Goal: Task Accomplishment & Management: Manage account settings

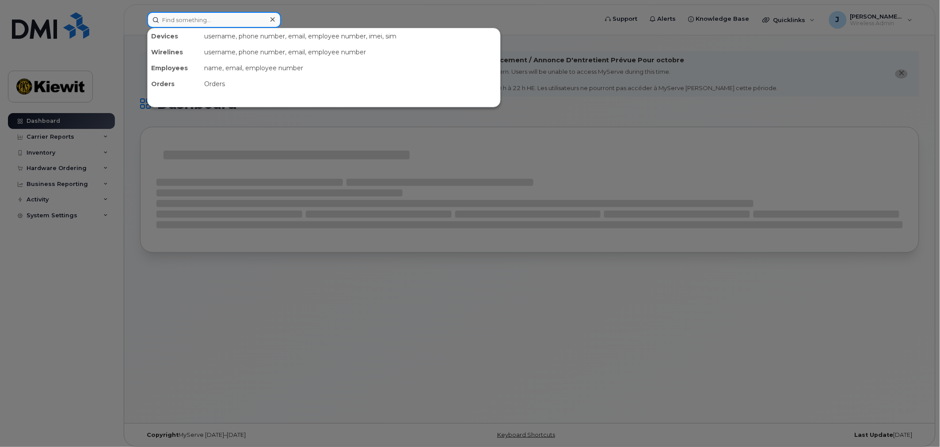
click at [203, 15] on input at bounding box center [214, 20] width 134 height 16
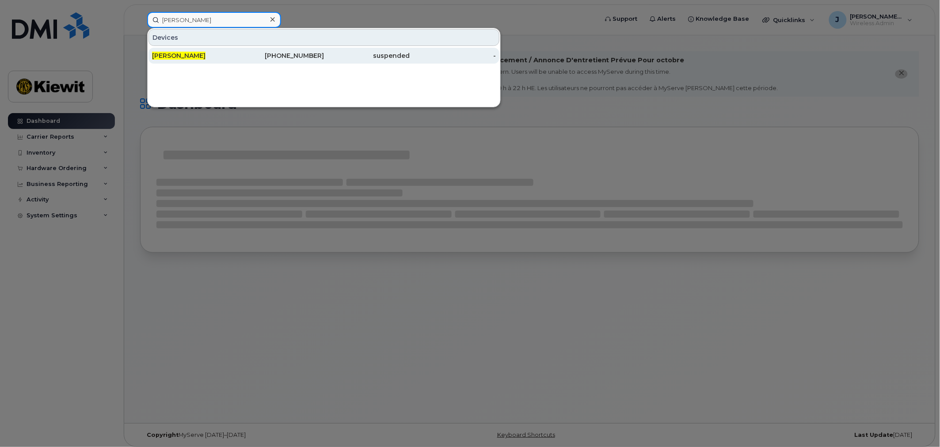
type input "alex mey"
click at [214, 51] on div "[PERSON_NAME]" at bounding box center [195, 55] width 86 height 9
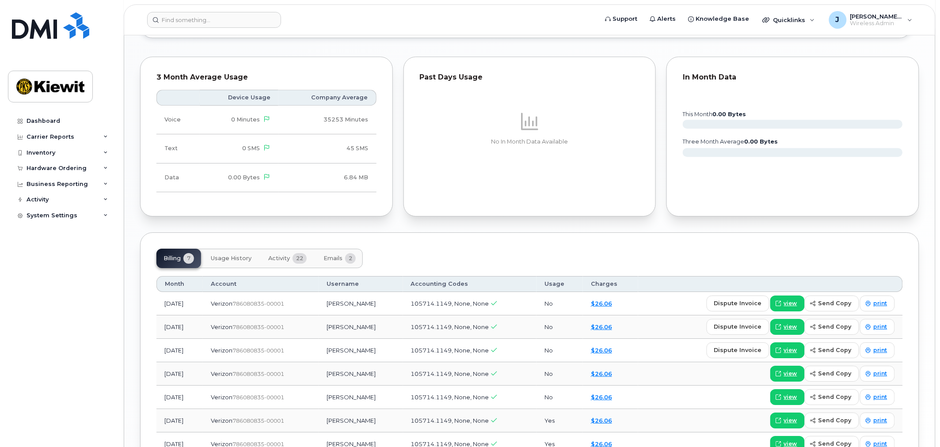
scroll to position [884, 0]
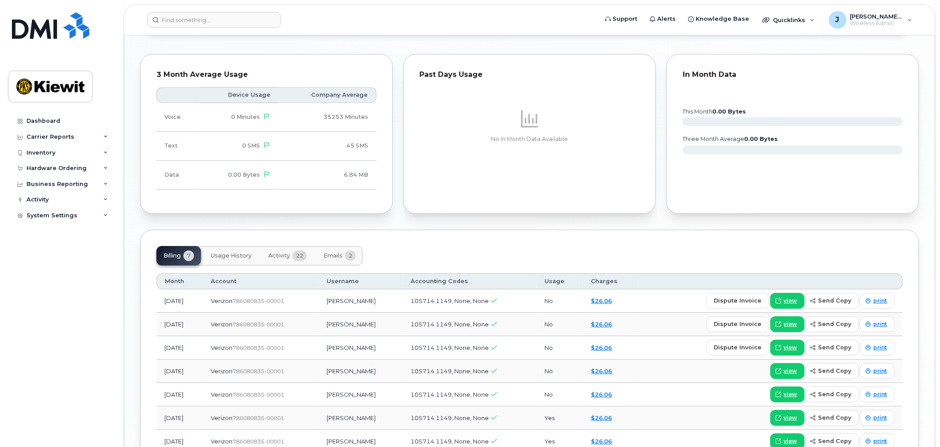
click at [226, 251] on button "Usage History" at bounding box center [231, 255] width 55 height 19
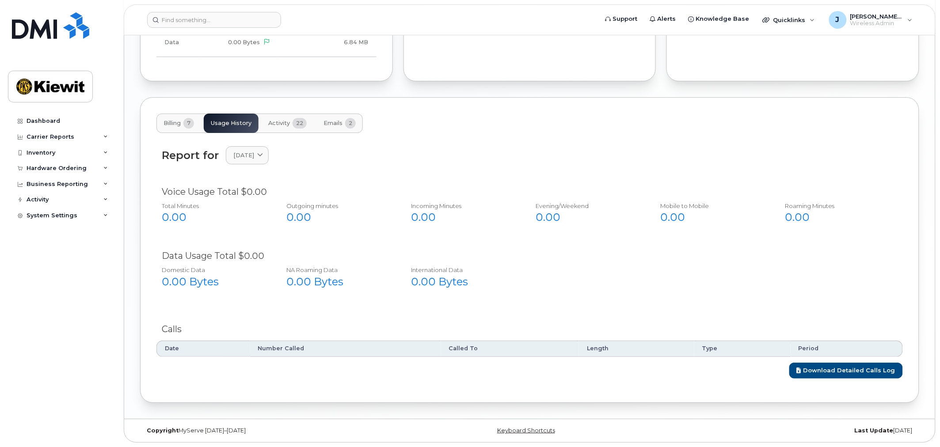
scroll to position [1018, 0]
click at [254, 151] on span "August 2025" at bounding box center [243, 155] width 21 height 8
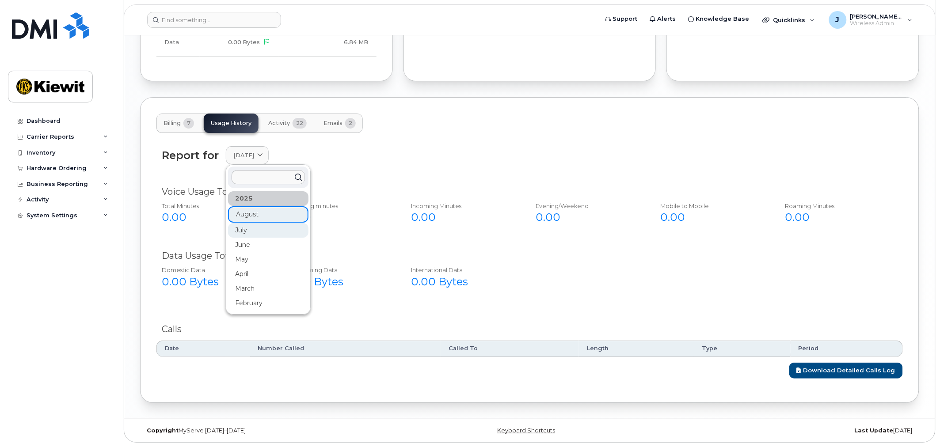
click at [263, 228] on div "July" at bounding box center [268, 230] width 80 height 15
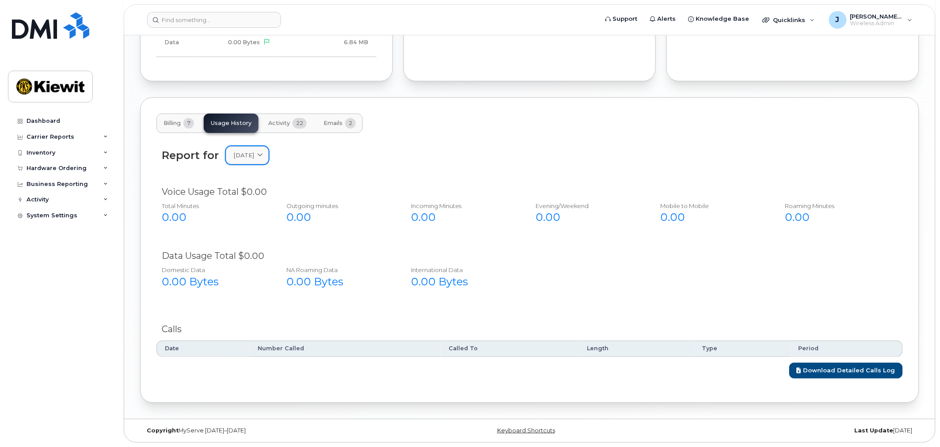
click at [254, 159] on span "July 2025" at bounding box center [243, 155] width 21 height 8
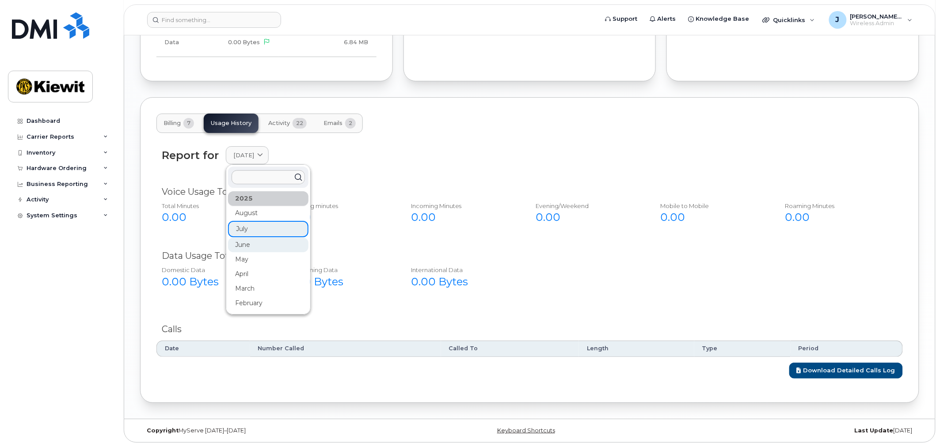
click at [260, 244] on div "June" at bounding box center [268, 245] width 80 height 15
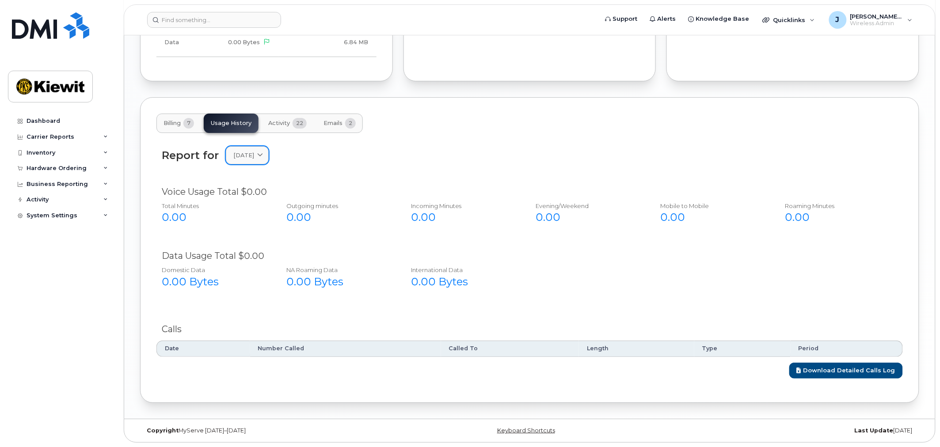
click at [254, 158] on span "June 2025" at bounding box center [243, 155] width 21 height 8
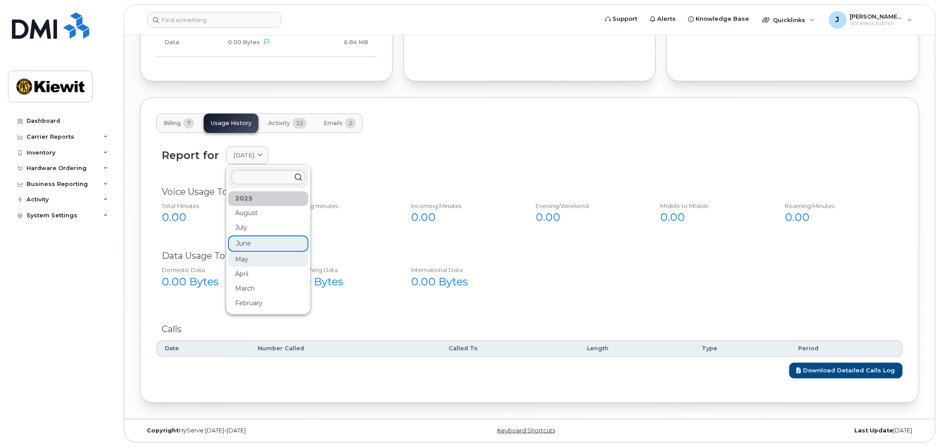
click at [255, 255] on div "May" at bounding box center [268, 259] width 80 height 15
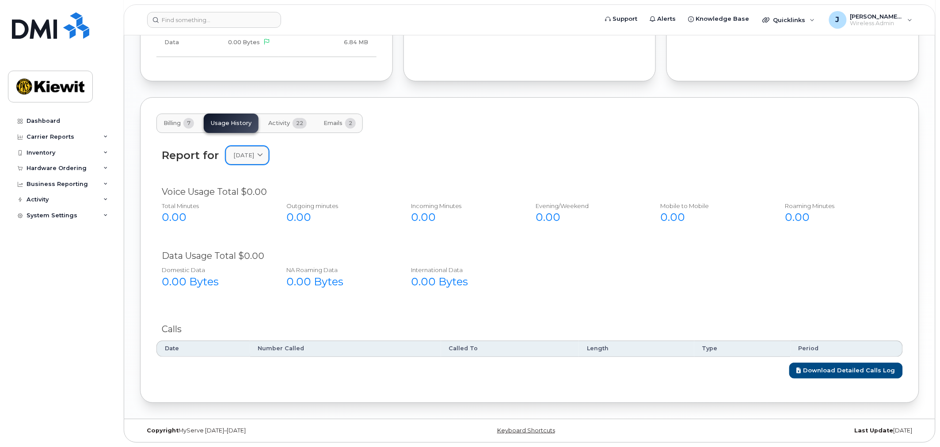
click at [255, 160] on link "May 2025" at bounding box center [247, 155] width 43 height 18
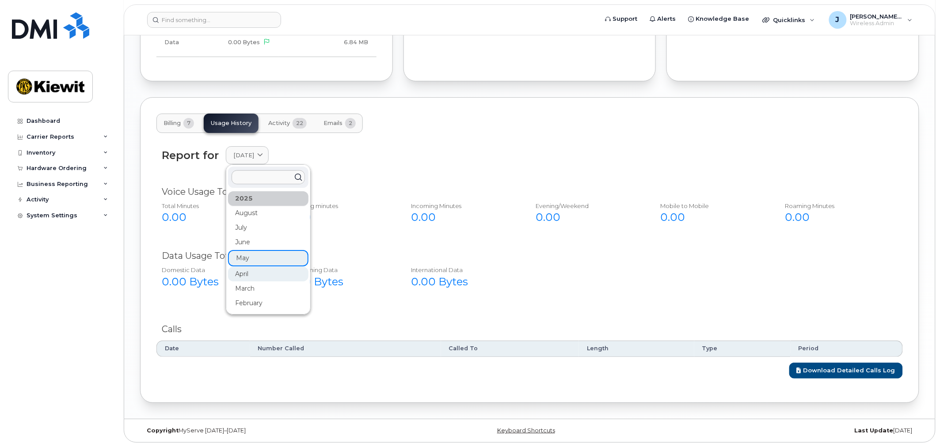
drag, startPoint x: 246, startPoint y: 269, endPoint x: 321, endPoint y: 264, distance: 75.3
click at [246, 270] on div "April" at bounding box center [268, 274] width 80 height 15
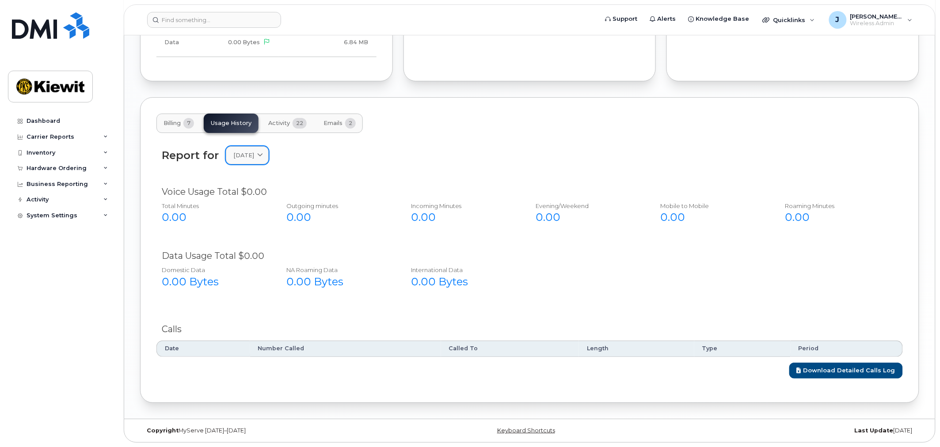
click at [262, 161] on link "April 2025" at bounding box center [247, 155] width 43 height 18
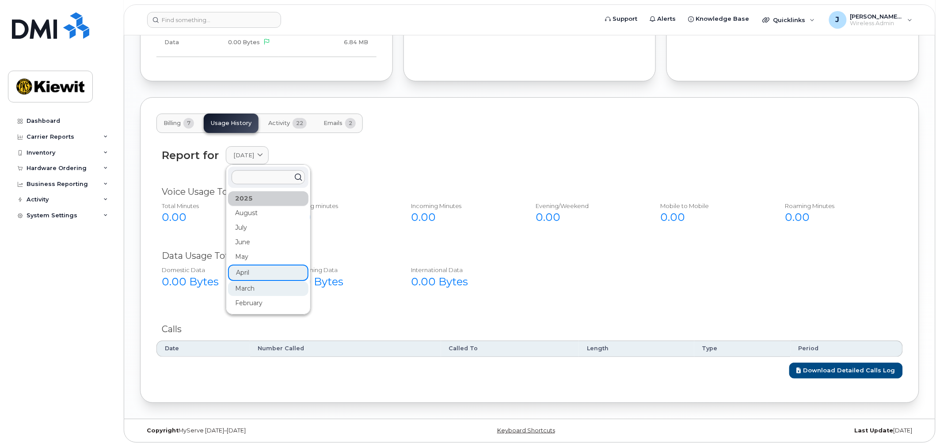
click at [255, 286] on div "March" at bounding box center [268, 289] width 80 height 15
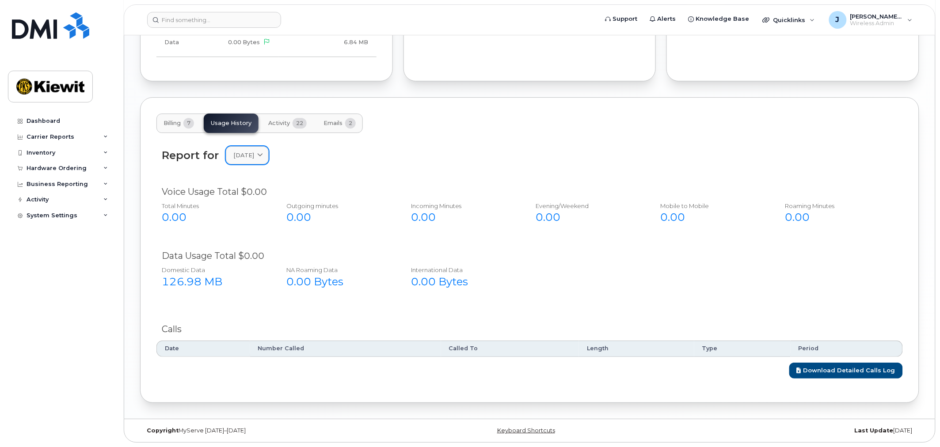
click at [248, 148] on link "March 2025" at bounding box center [247, 155] width 43 height 18
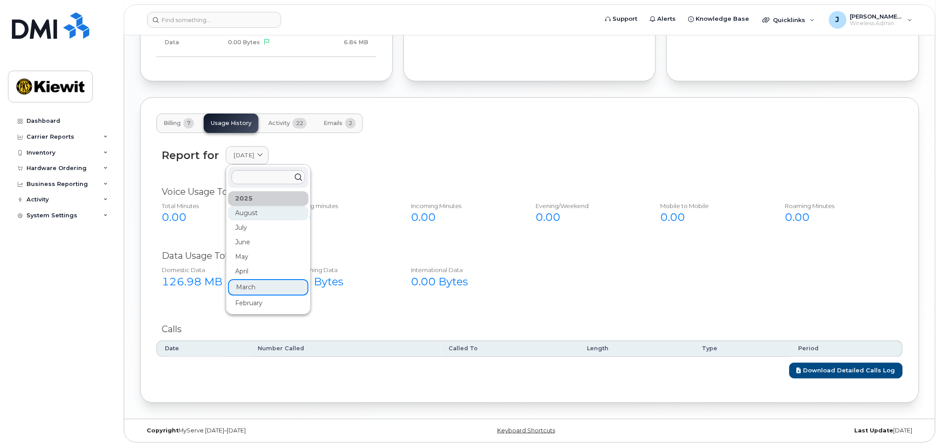
click at [251, 214] on div "August" at bounding box center [268, 213] width 80 height 15
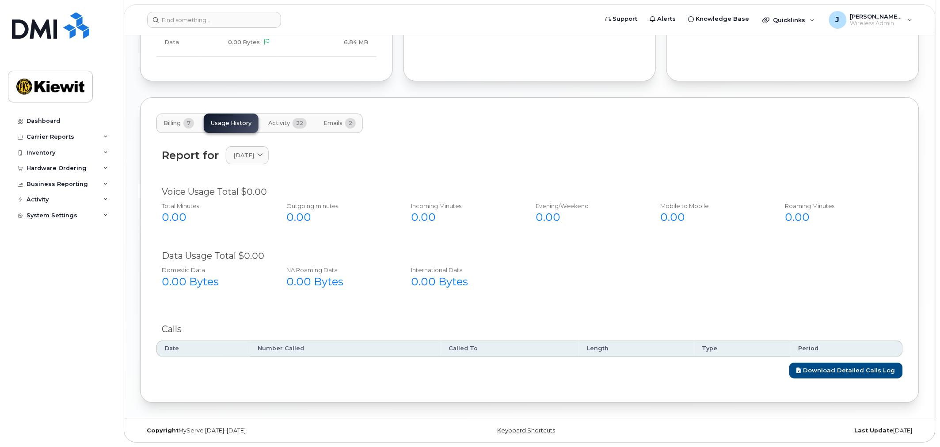
click at [289, 127] on button "Activity 22" at bounding box center [287, 123] width 53 height 19
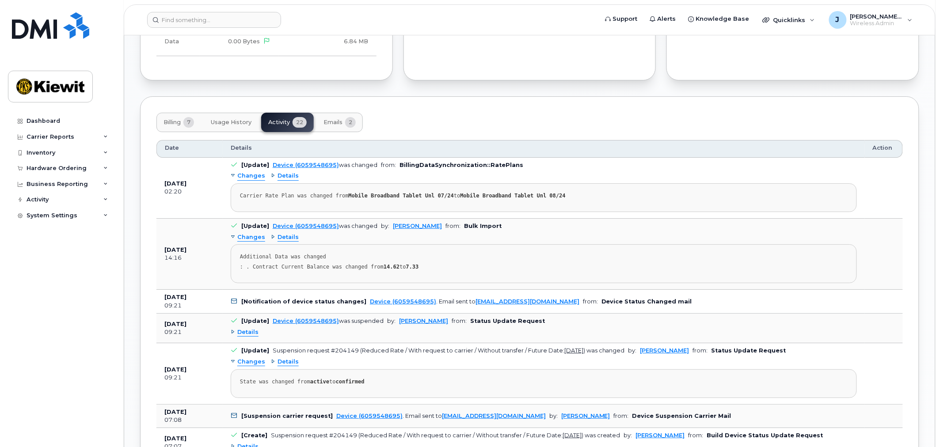
click at [343, 127] on button "Emails 2" at bounding box center [340, 122] width 46 height 19
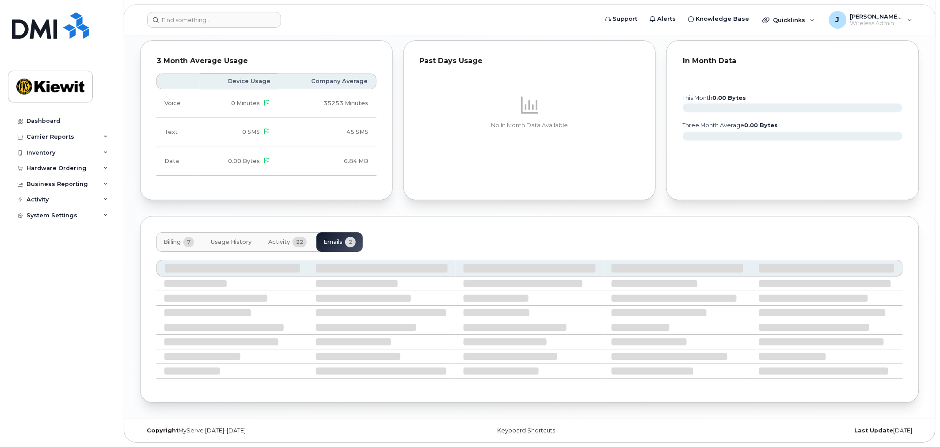
scroll to position [827, 0]
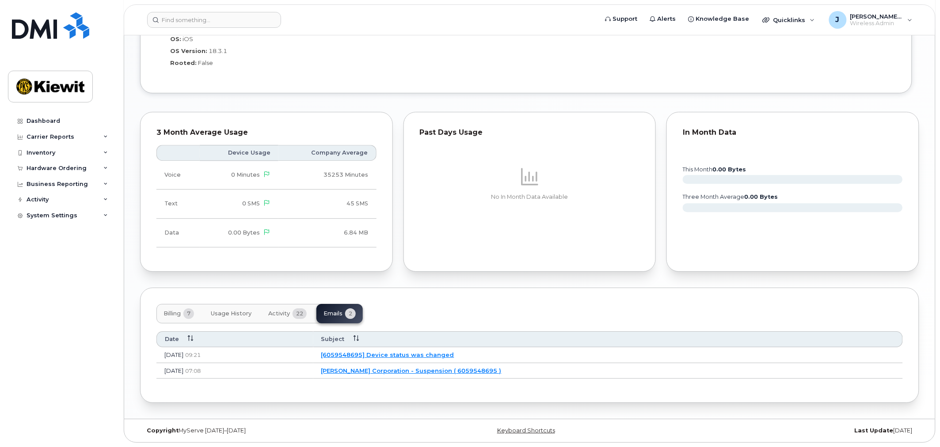
click at [283, 310] on span "Activity" at bounding box center [279, 313] width 22 height 7
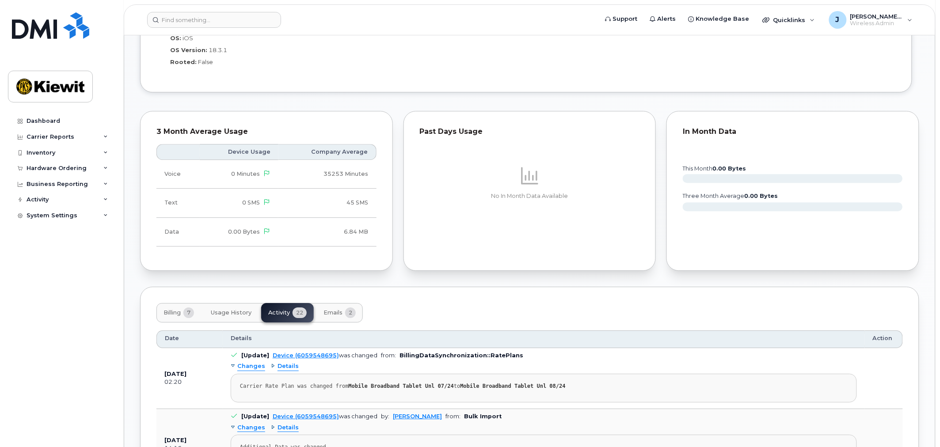
click at [236, 316] on span "Usage History" at bounding box center [231, 312] width 41 height 7
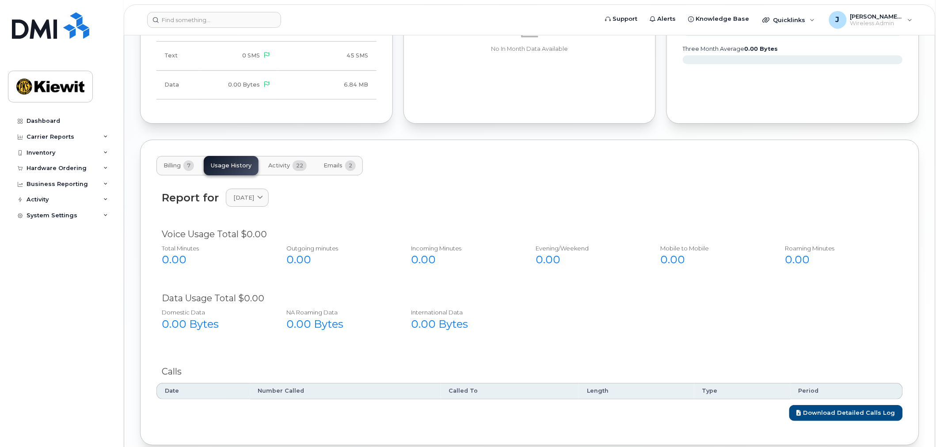
click at [181, 166] on span "Billing" at bounding box center [172, 165] width 17 height 7
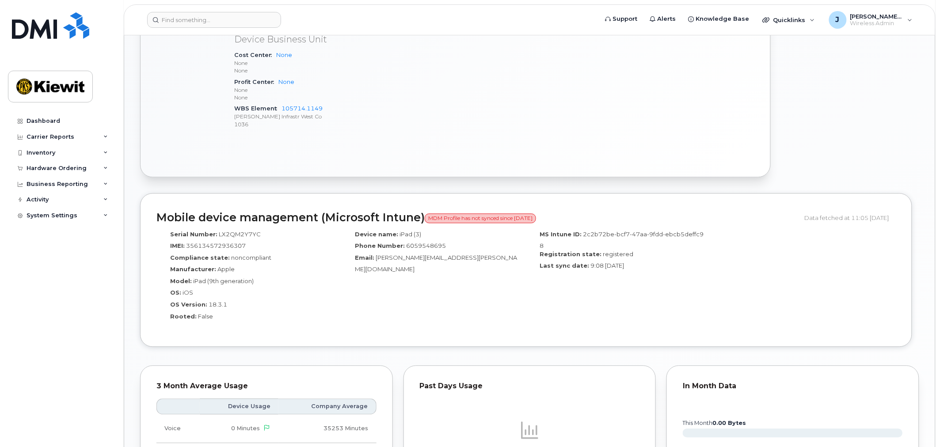
scroll to position [589, 0]
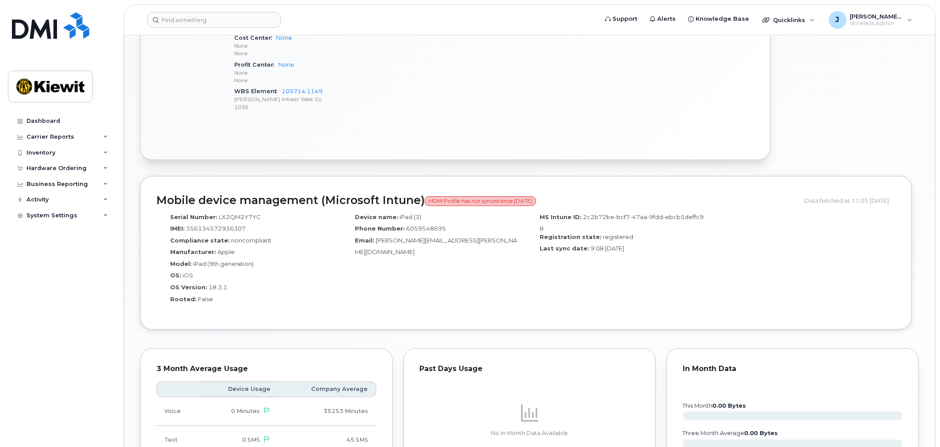
click at [385, 352] on div "3 Month Average Usage Device Usage Company Average Voice 0 Minutes 35253 Minute…" at bounding box center [266, 429] width 253 height 160
click at [524, 275] on div "Device name: iPad (3) Phone Number: 6059548695 Email: Alex.Mey@kiewit.com" at bounding box center [433, 262] width 185 height 105
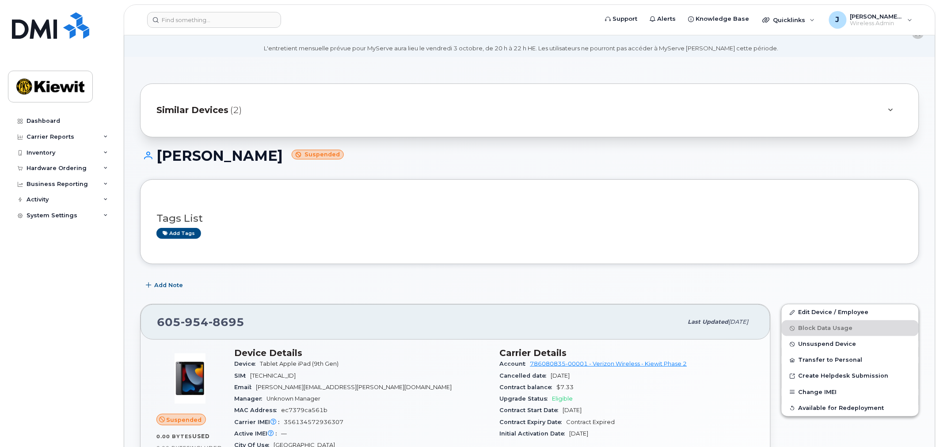
scroll to position [0, 0]
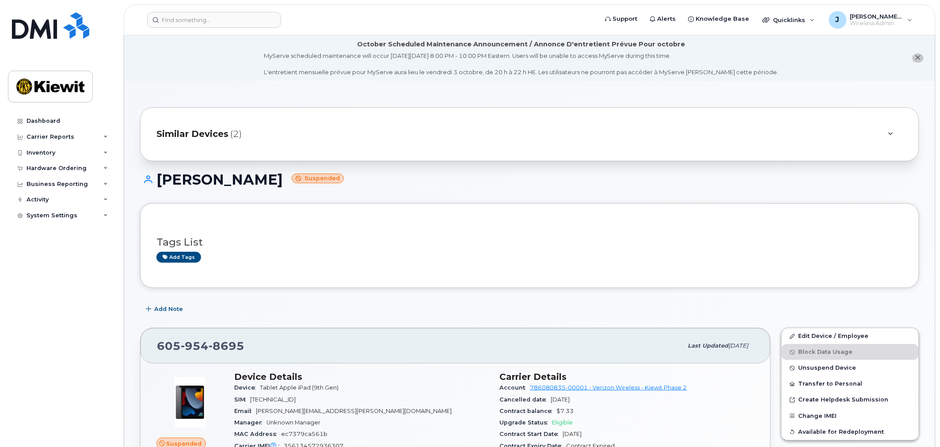
click at [893, 127] on div at bounding box center [890, 134] width 25 height 21
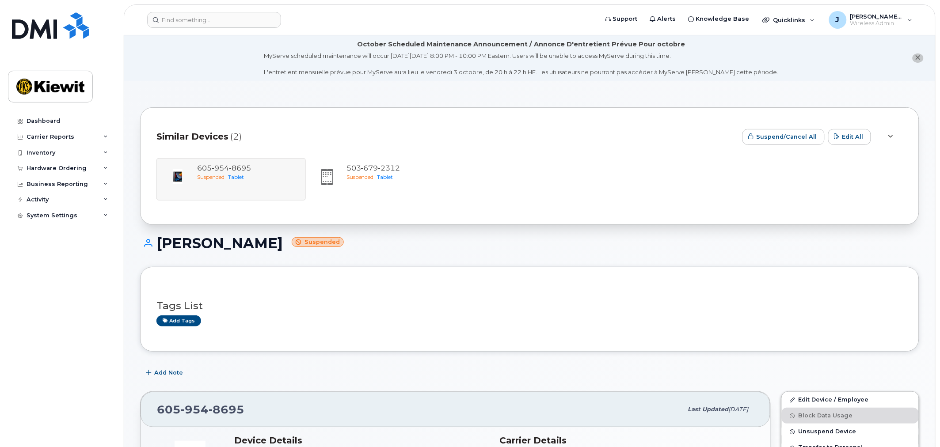
click at [893, 133] on div at bounding box center [891, 137] width 11 height 11
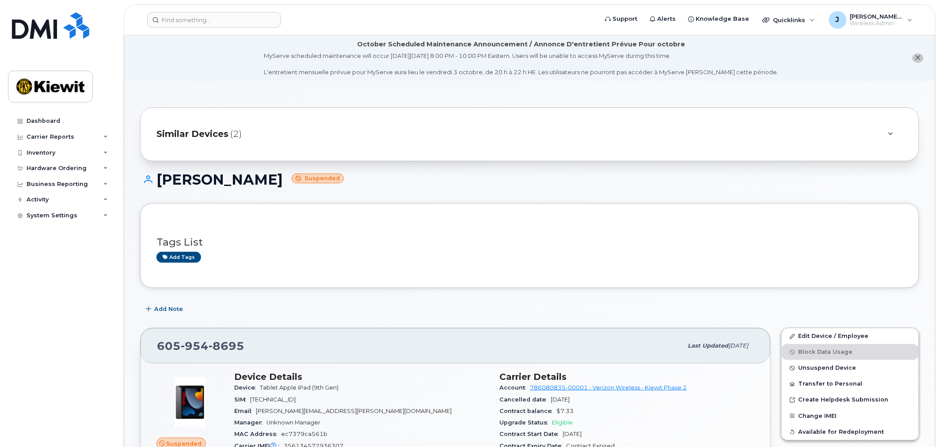
click at [211, 71] on li "October Scheduled Maintenance Announcement / Annonce D'entretient Prévue Pour o…" at bounding box center [529, 58] width 811 height 46
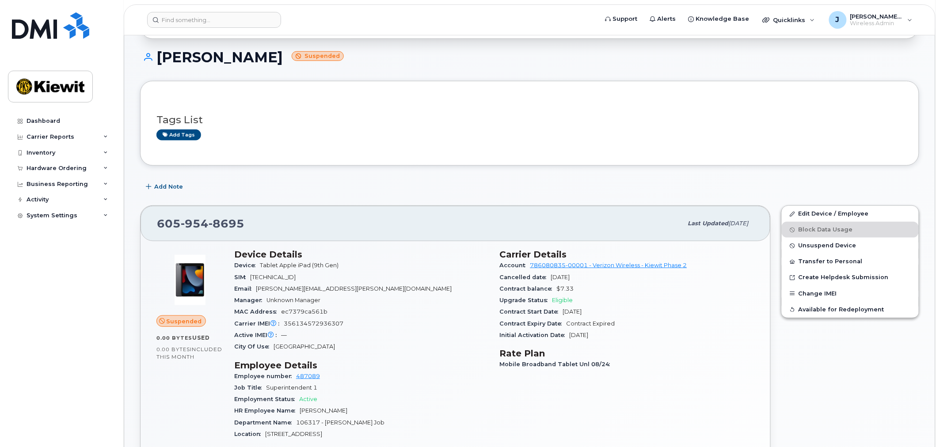
scroll to position [125, 0]
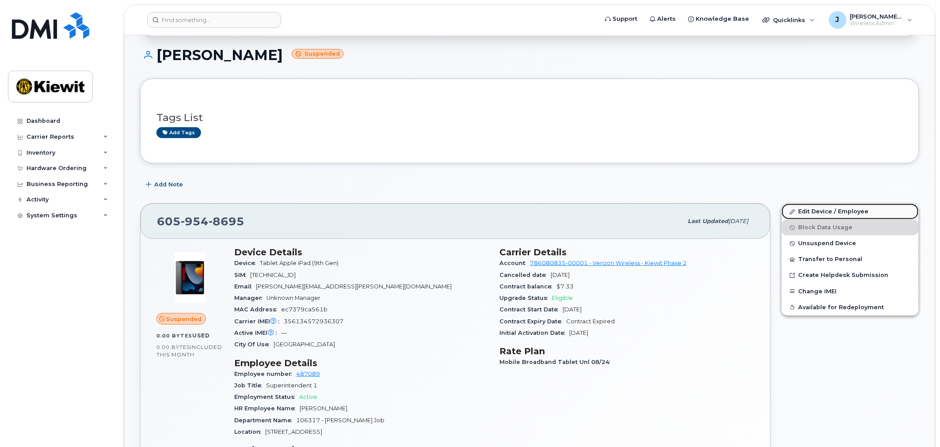
click at [823, 211] on link "Edit Device / Employee" at bounding box center [850, 212] width 137 height 16
click at [836, 209] on link "Edit Device / Employee" at bounding box center [850, 212] width 137 height 16
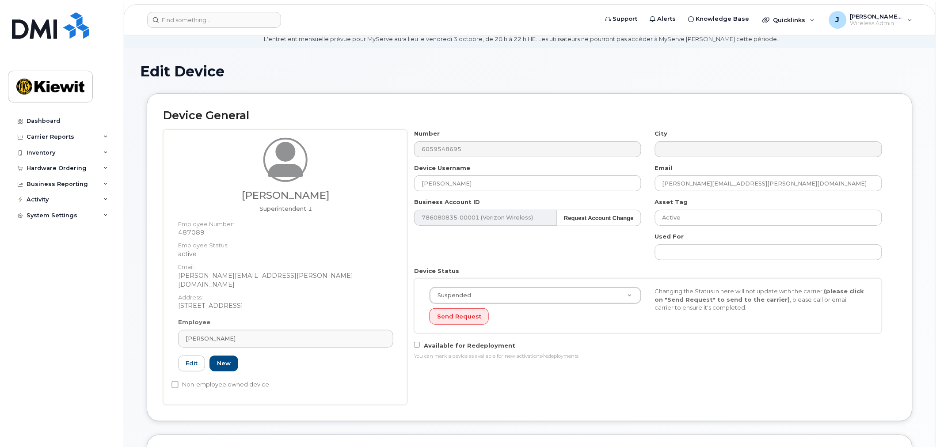
scroll to position [98, 0]
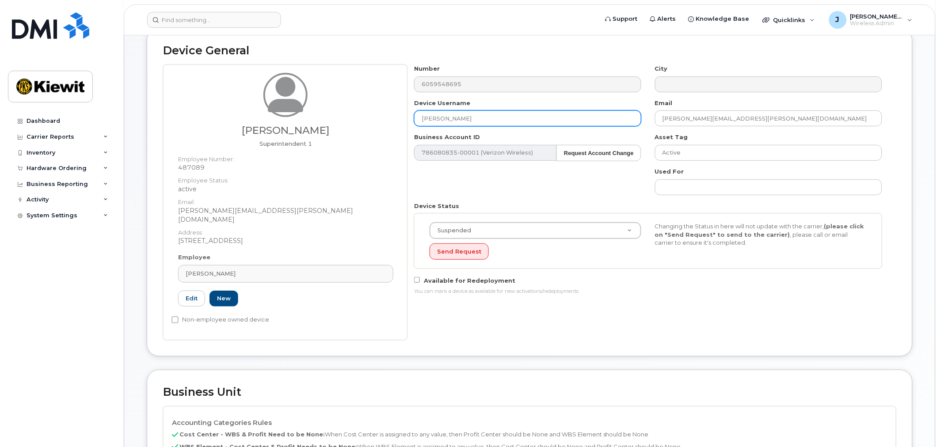
click at [461, 117] on input "[PERSON_NAME]" at bounding box center [527, 119] width 227 height 16
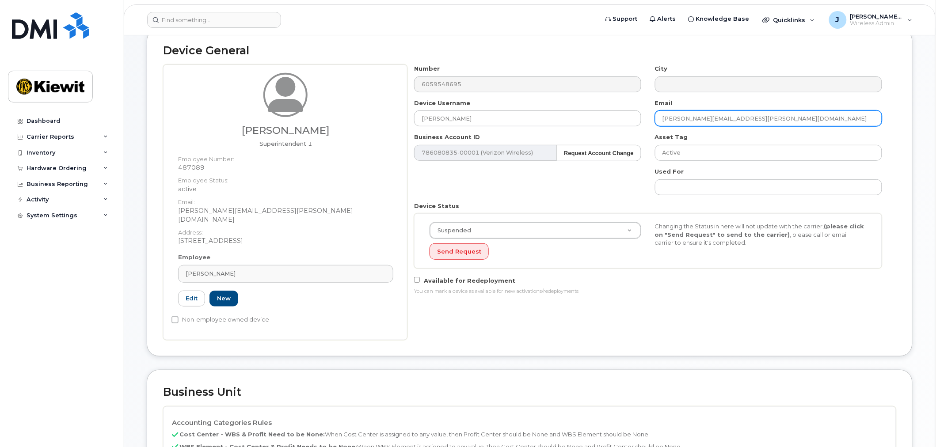
click at [672, 118] on input "ALEX.MEY@KIEWIT.COM" at bounding box center [768, 119] width 227 height 16
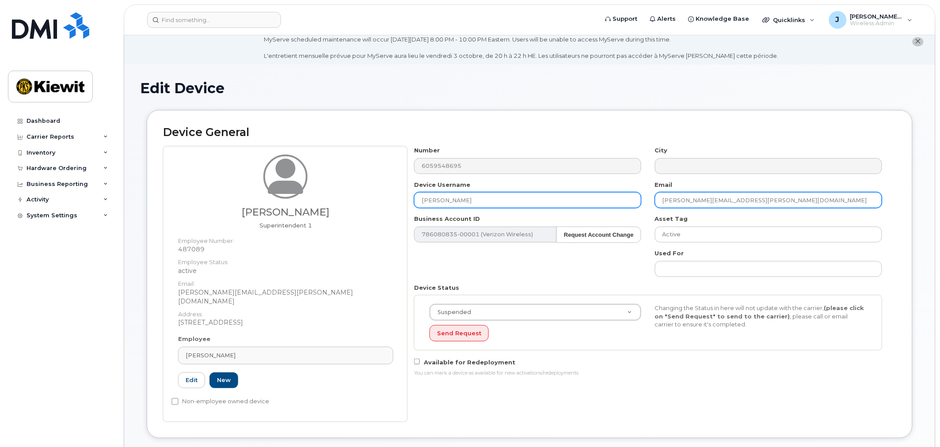
scroll to position [0, 0]
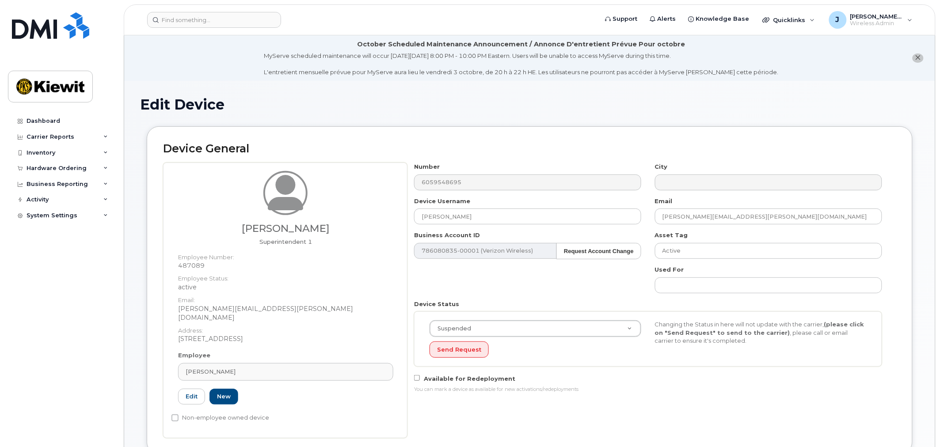
click at [919, 58] on icon "close notification" at bounding box center [919, 58] width 6 height 6
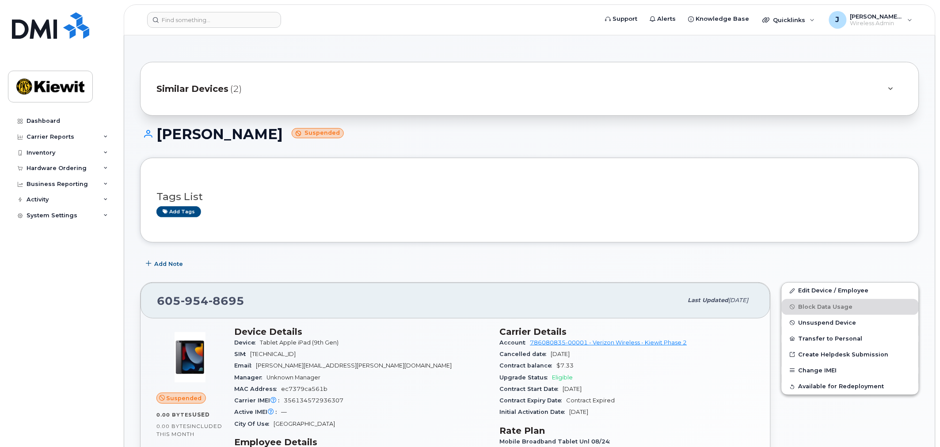
scroll to position [49, 0]
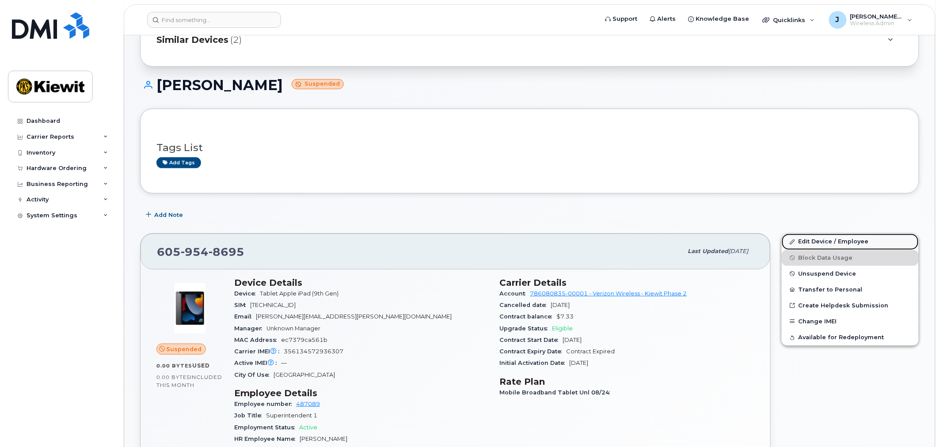
click at [837, 242] on link "Edit Device / Employee" at bounding box center [850, 242] width 137 height 16
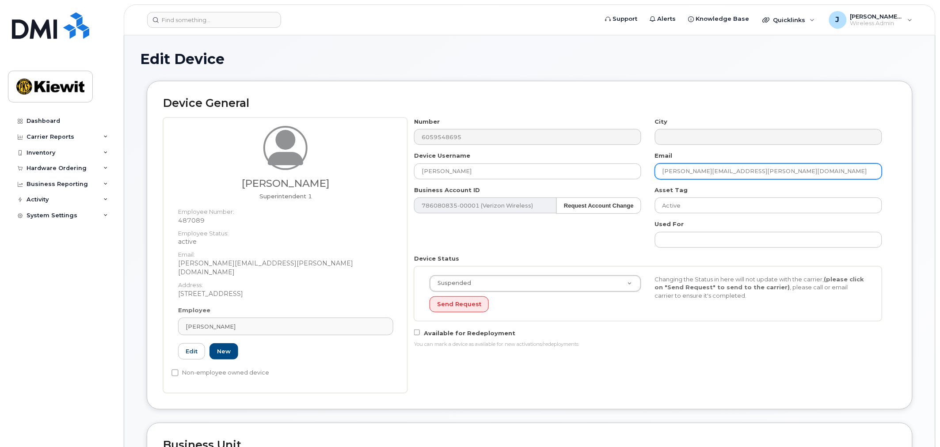
click at [702, 168] on input "[PERSON_NAME][EMAIL_ADDRESS][PERSON_NAME][DOMAIN_NAME]" at bounding box center [768, 172] width 227 height 16
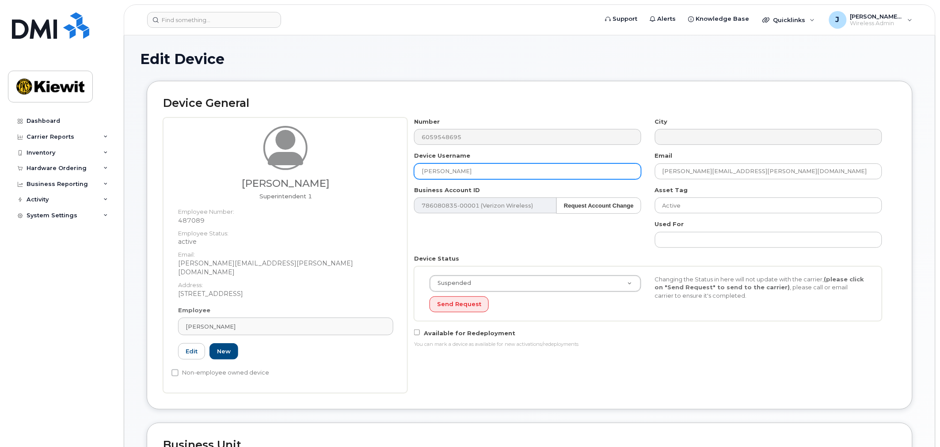
drag, startPoint x: 460, startPoint y: 169, endPoint x: 317, endPoint y: 175, distance: 142.9
click at [317, 175] on div "[PERSON_NAME] Superintendent 1 Employee Number: 487089 Employee Status: active …" at bounding box center [529, 256] width 733 height 276
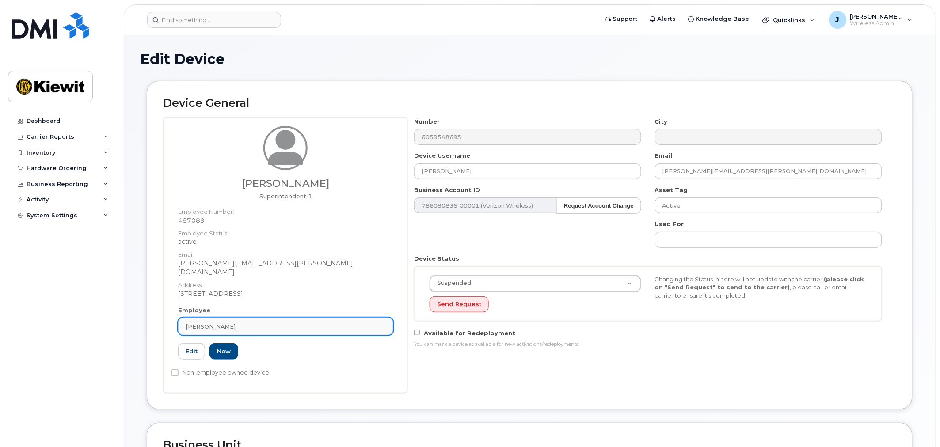
click at [204, 323] on span "[PERSON_NAME]" at bounding box center [211, 327] width 50 height 8
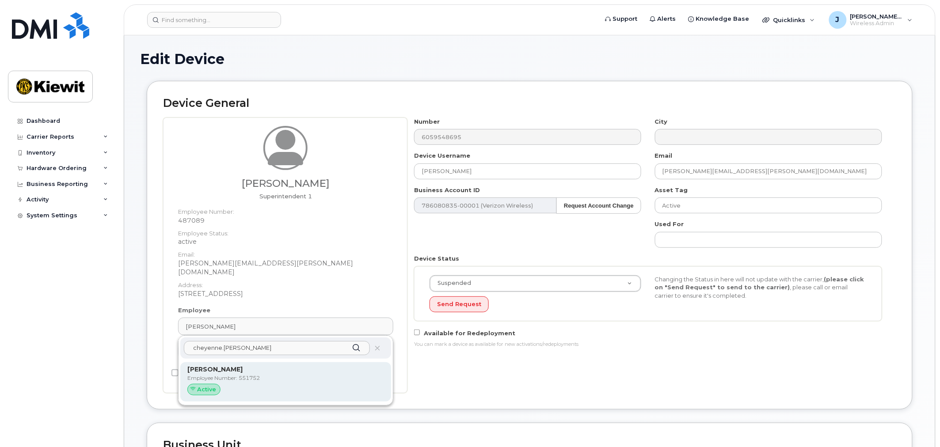
type input "cheyenne.wickett"
click at [250, 374] on p "Employee Number: 551752" at bounding box center [285, 378] width 197 height 8
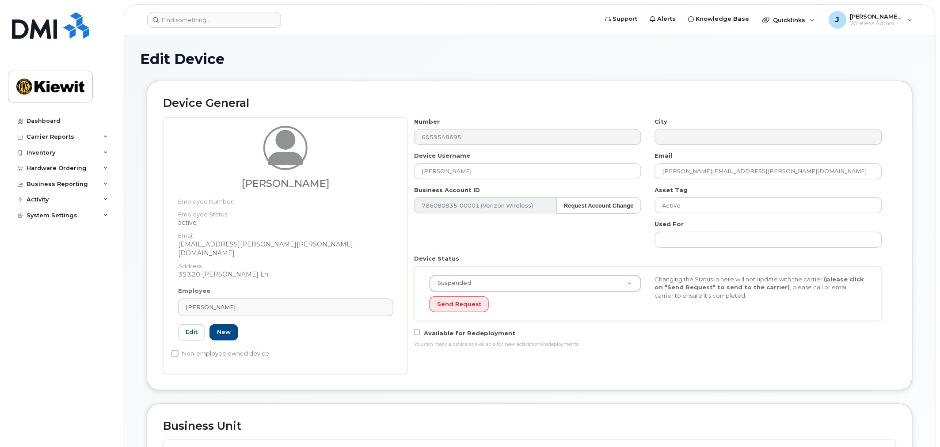
type input "551752"
type input "[PERSON_NAME]"
type input "[EMAIL_ADDRESS][PERSON_NAME][PERSON_NAME][DOMAIN_NAME]"
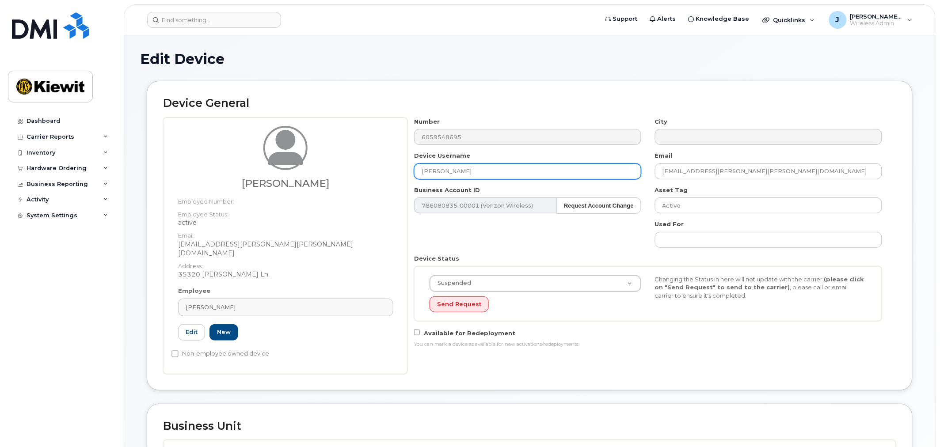
click at [491, 172] on input "[PERSON_NAME]" at bounding box center [527, 172] width 227 height 16
drag, startPoint x: 475, startPoint y: 168, endPoint x: 594, endPoint y: 193, distance: 121.5
click at [552, 178] on input "Cheyenne Wickett Onboarding" at bounding box center [527, 172] width 227 height 16
type input "[PERSON_NAME]"
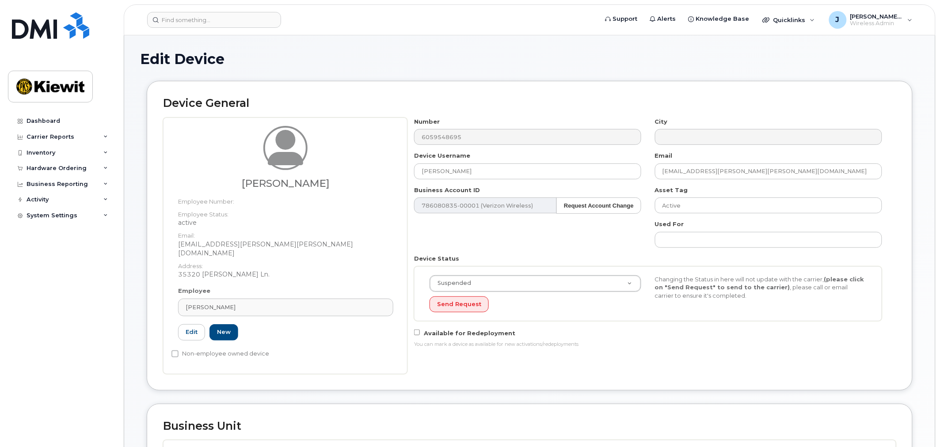
drag, startPoint x: 449, startPoint y: 364, endPoint x: 466, endPoint y: 368, distance: 18.1
click at [449, 364] on div "Number 6059548695 City Device Username Cheyenne Wickett Email cheyenne.wickett@…" at bounding box center [652, 246] width 489 height 257
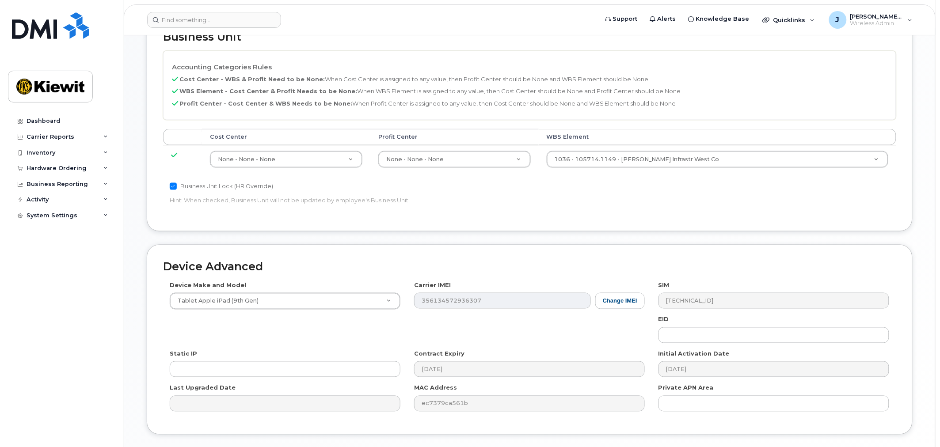
scroll to position [443, 0]
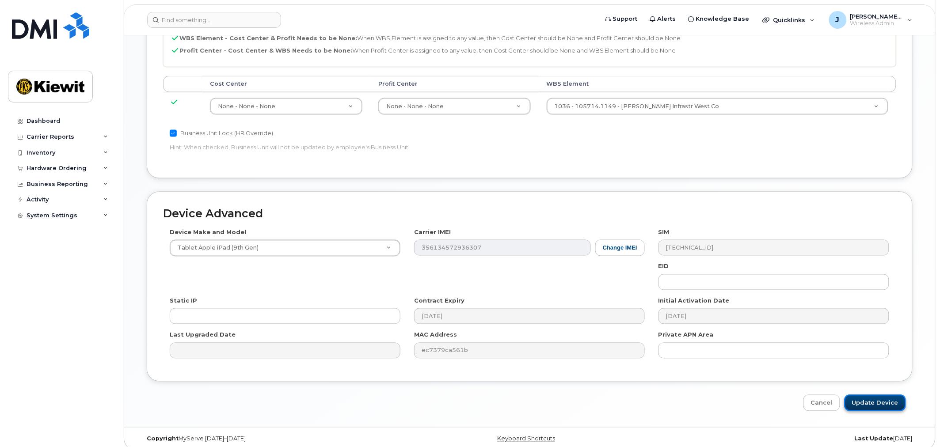
click at [867, 395] on input "Update Device" at bounding box center [875, 403] width 61 height 16
type input "Saving..."
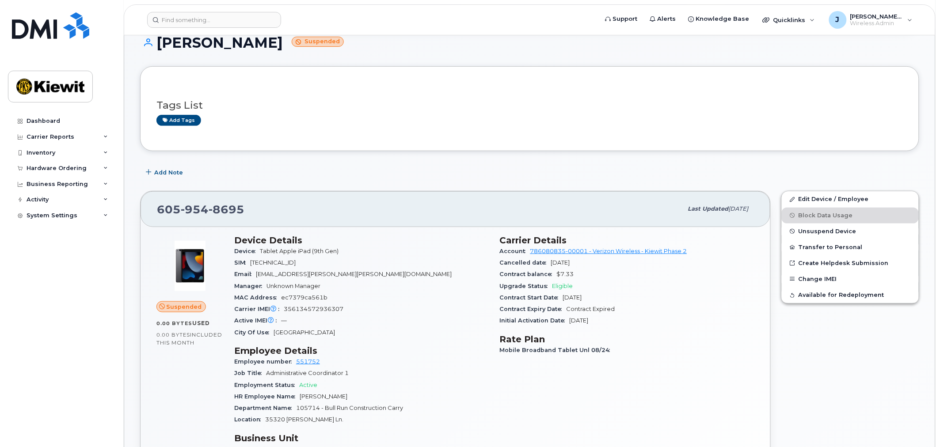
scroll to position [98, 0]
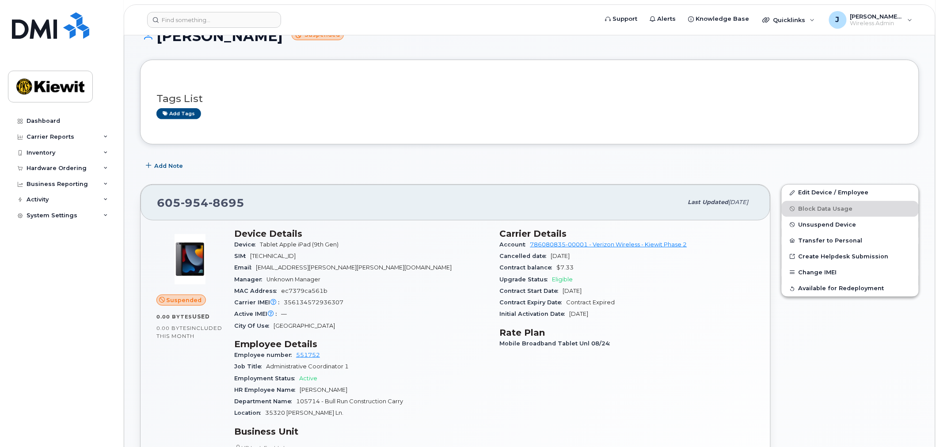
drag, startPoint x: 433, startPoint y: 165, endPoint x: 432, endPoint y: 173, distance: 8.5
click at [433, 165] on div "Add Note" at bounding box center [529, 166] width 779 height 16
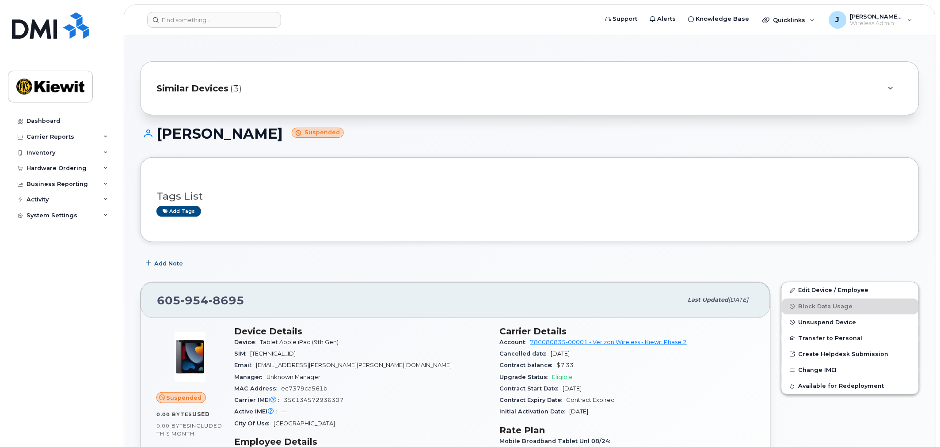
scroll to position [0, 0]
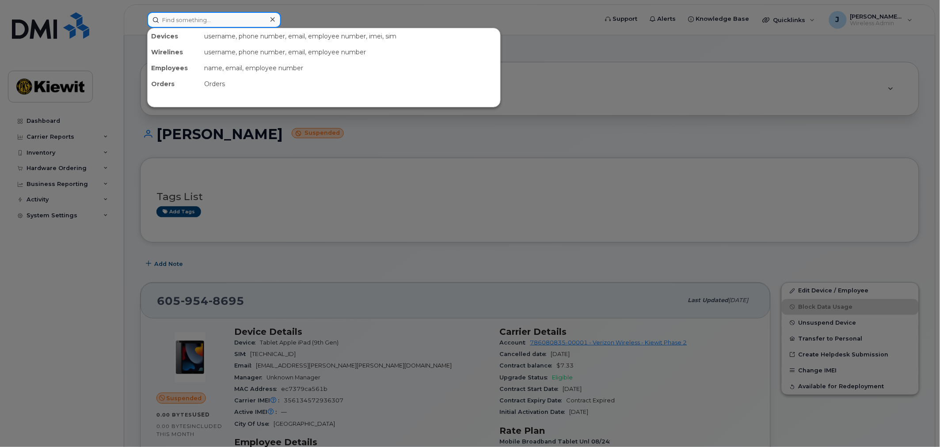
click at [202, 23] on input at bounding box center [214, 20] width 134 height 16
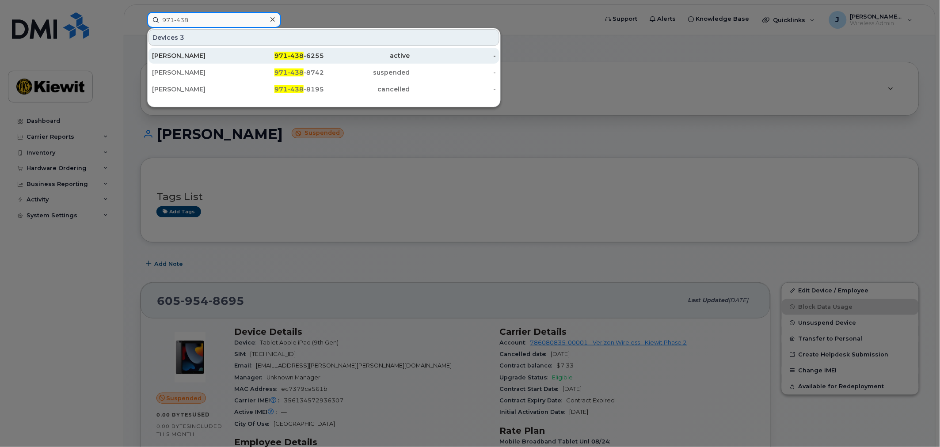
type input "971-438"
click at [188, 55] on div "[PERSON_NAME]" at bounding box center [195, 55] width 86 height 9
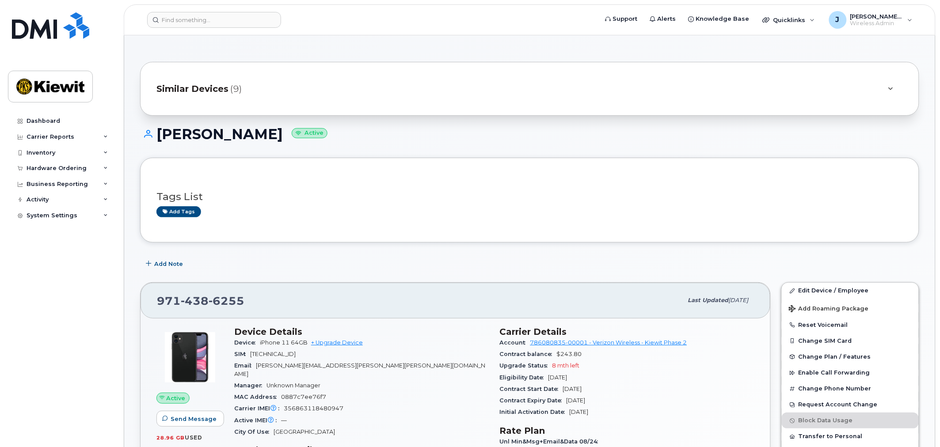
click at [194, 6] on header "Support Alerts Knowledge Base Quicklinks Suspend / Cancel Device Change SIM Car…" at bounding box center [530, 19] width 812 height 31
click at [196, 21] on input at bounding box center [214, 20] width 134 height 16
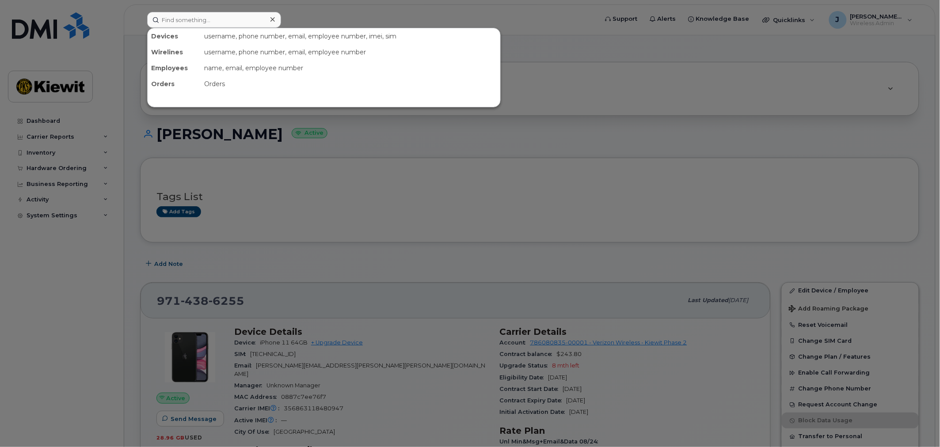
drag, startPoint x: 581, startPoint y: 224, endPoint x: 511, endPoint y: 206, distance: 72.5
click at [581, 224] on div at bounding box center [470, 223] width 940 height 447
click at [215, 21] on input at bounding box center [214, 20] width 134 height 16
paste input "355185497501809"
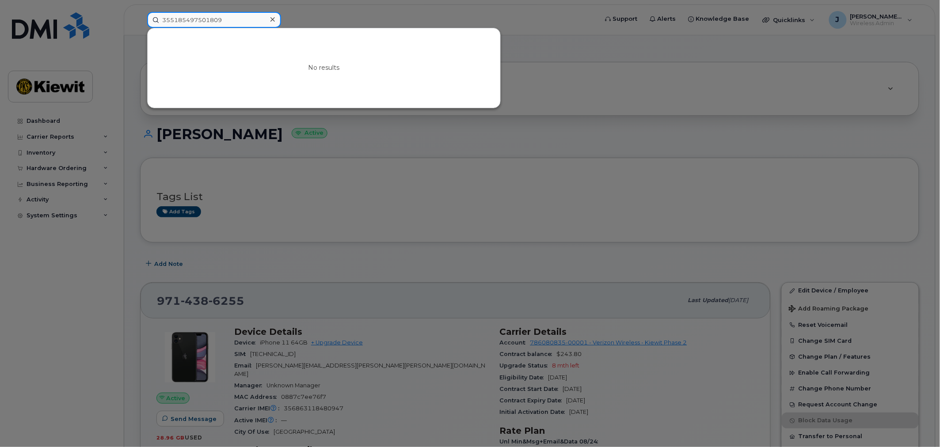
click at [242, 20] on input "355185497501809" at bounding box center [214, 20] width 134 height 16
drag, startPoint x: 246, startPoint y: 19, endPoint x: 73, endPoint y: 10, distance: 173.1
click at [140, 12] on div "355185497501809 No results" at bounding box center [369, 20] width 459 height 16
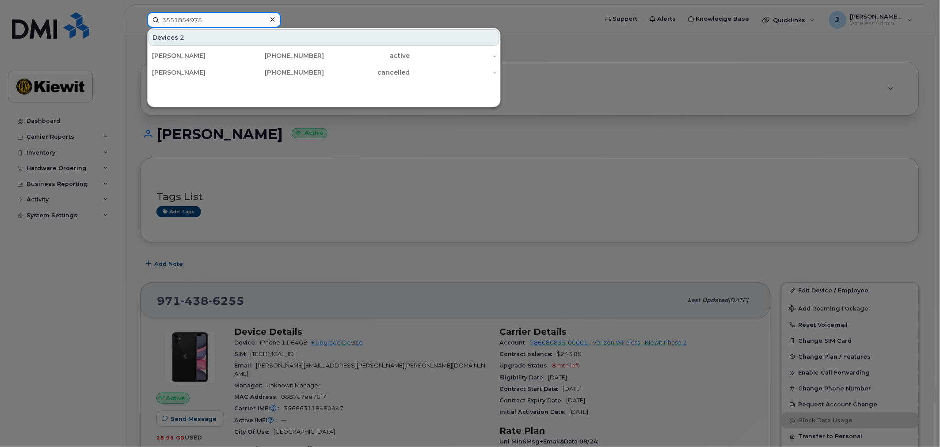
drag, startPoint x: 215, startPoint y: 15, endPoint x: 49, endPoint y: 14, distance: 166.2
click at [140, 12] on div "3551854975 Devices 2 KYLE MATTHEWS 817-757-3155 active - CARLOS CASTRILLO 224-4…" at bounding box center [369, 20] width 459 height 16
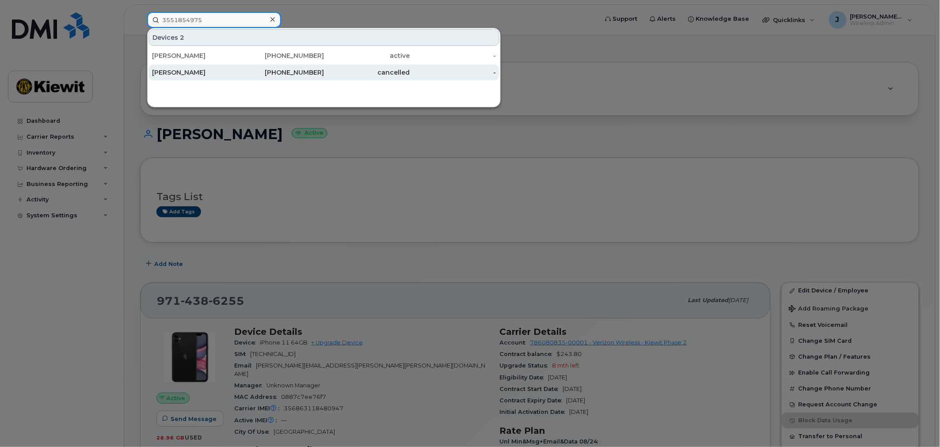
type input "3551854975"
click at [186, 65] on link "CARLOS CASTRILLO 224-491-0612 cancelled -" at bounding box center [324, 73] width 351 height 16
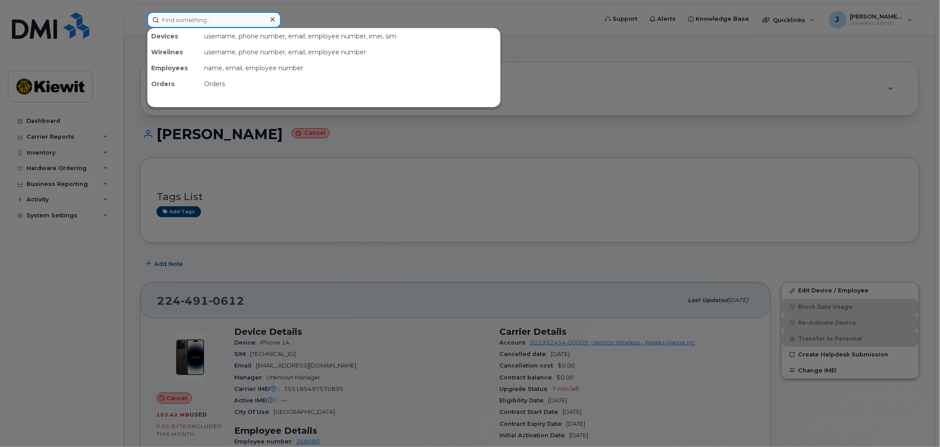
click at [250, 24] on input at bounding box center [214, 20] width 134 height 16
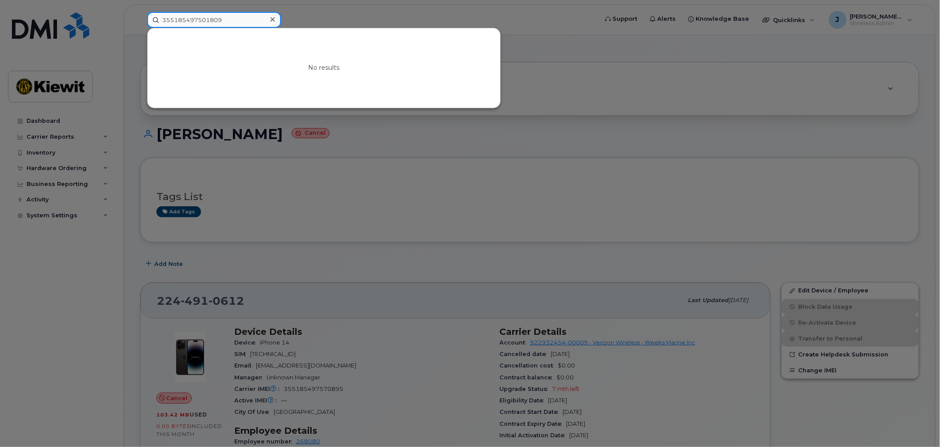
drag, startPoint x: 204, startPoint y: 21, endPoint x: 259, endPoint y: 27, distance: 55.6
click at [259, 27] on div "355185497501809 No results" at bounding box center [369, 20] width 445 height 16
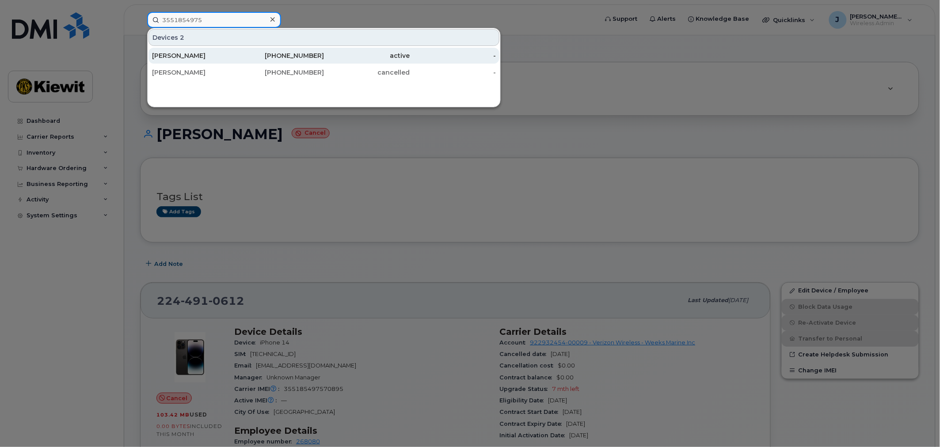
type input "3551854975"
click at [224, 55] on div "KYLE MATTHEWS" at bounding box center [195, 55] width 86 height 9
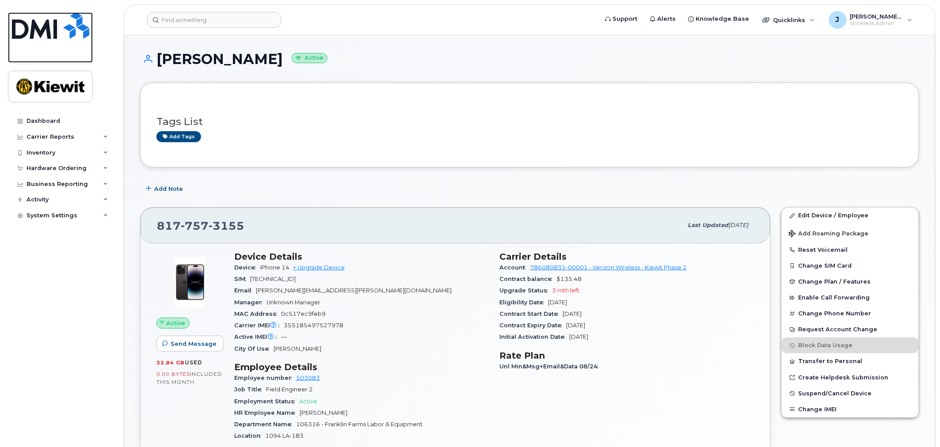
click at [63, 38] on img at bounding box center [50, 25] width 77 height 27
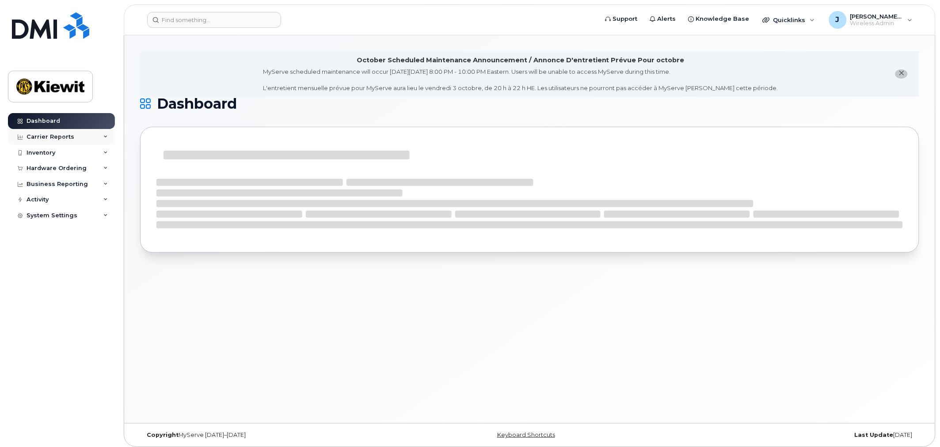
click at [103, 137] on icon at bounding box center [105, 137] width 4 height 4
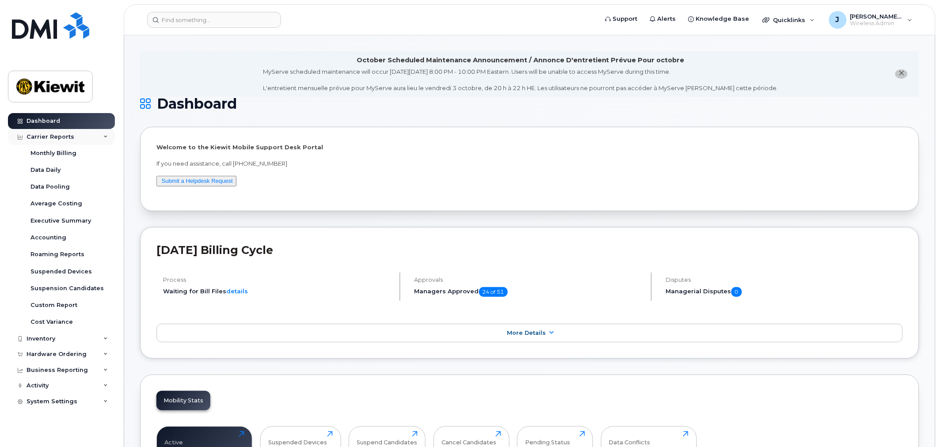
click at [105, 132] on div "Carrier Reports" at bounding box center [61, 137] width 107 height 16
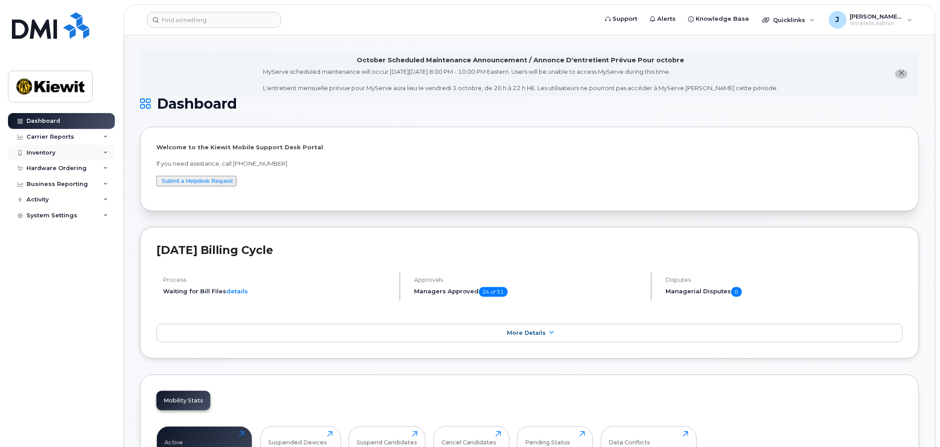
click at [105, 151] on icon at bounding box center [105, 153] width 4 height 4
click at [107, 151] on icon at bounding box center [105, 153] width 4 height 4
click at [111, 170] on div "Hardware Ordering" at bounding box center [61, 168] width 107 height 16
click at [102, 222] on div "Business Reporting" at bounding box center [61, 218] width 107 height 16
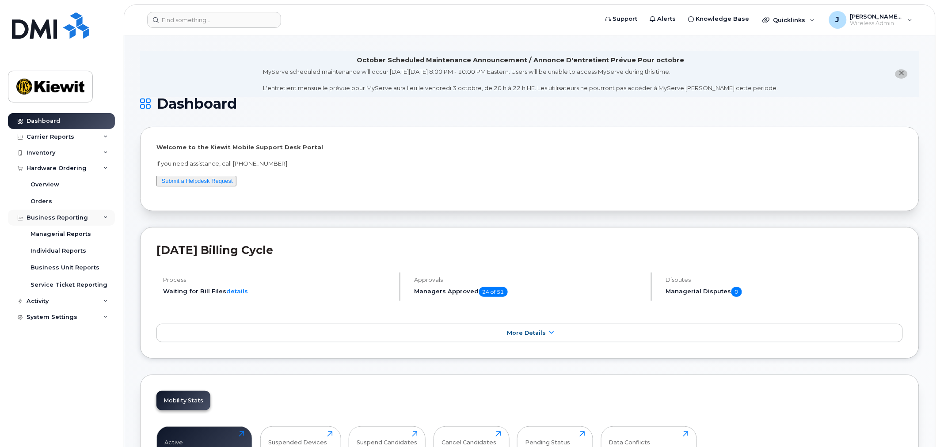
click at [104, 222] on div "Business Reporting" at bounding box center [61, 218] width 107 height 16
click at [103, 233] on div "Activity" at bounding box center [61, 234] width 107 height 16
click at [107, 235] on icon at bounding box center [105, 234] width 4 height 4
click at [108, 167] on div "Hardware Ordering" at bounding box center [61, 168] width 107 height 16
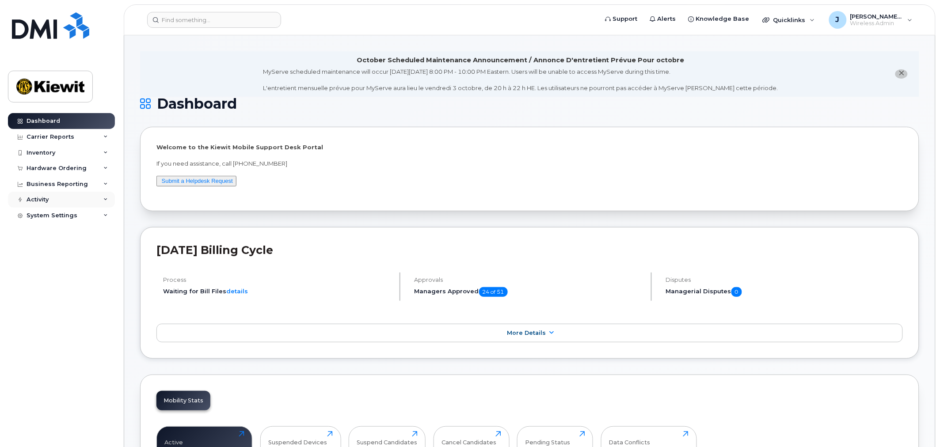
click at [107, 199] on icon at bounding box center [105, 200] width 4 height 4
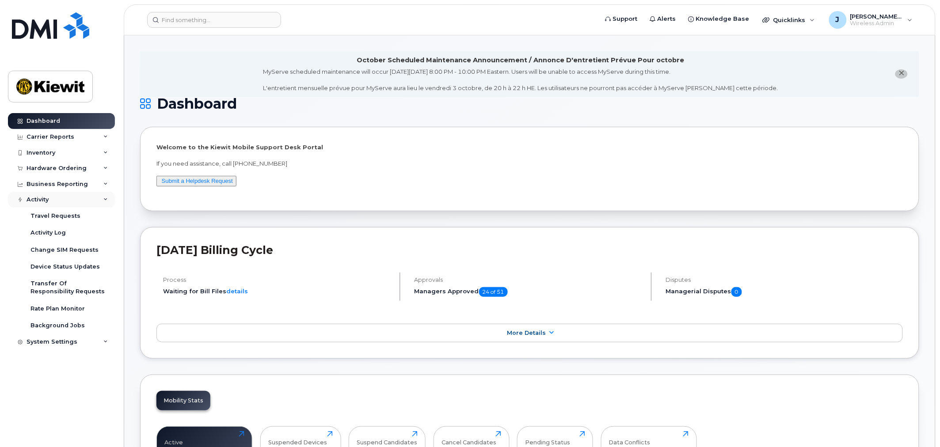
click at [107, 199] on icon at bounding box center [105, 200] width 4 height 4
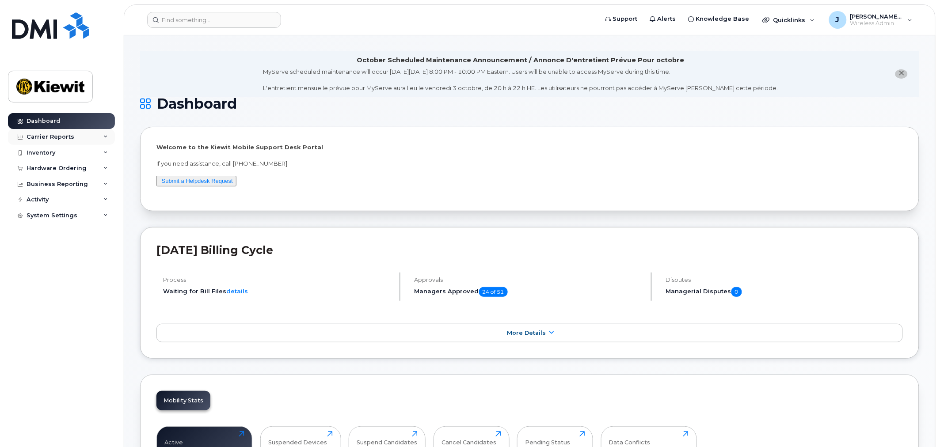
click at [107, 131] on div "Carrier Reports" at bounding box center [61, 137] width 107 height 16
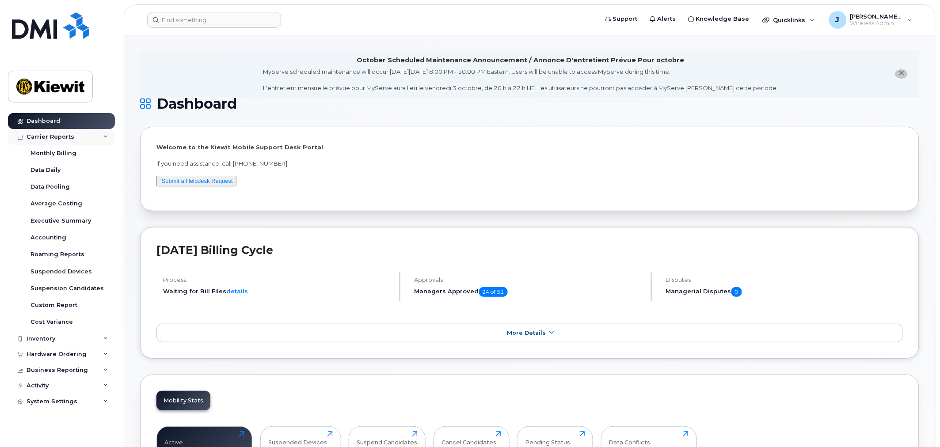
click at [107, 133] on div "Carrier Reports" at bounding box center [61, 137] width 107 height 16
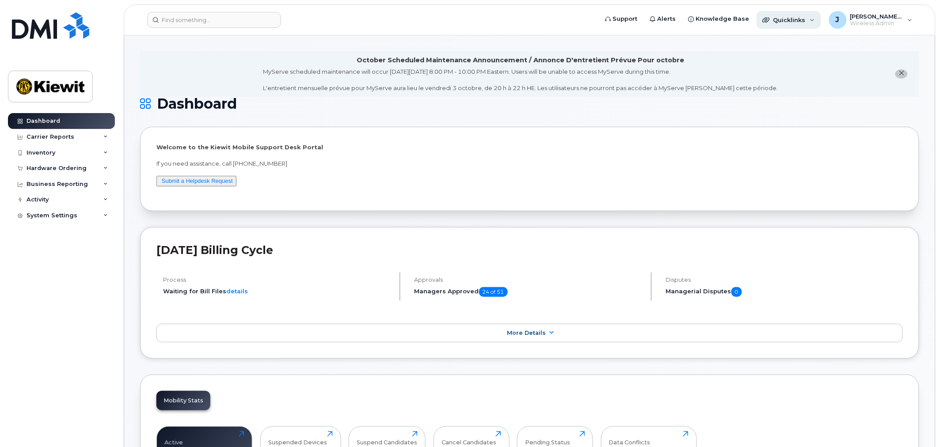
click at [819, 21] on div "Quicklinks" at bounding box center [789, 20] width 65 height 18
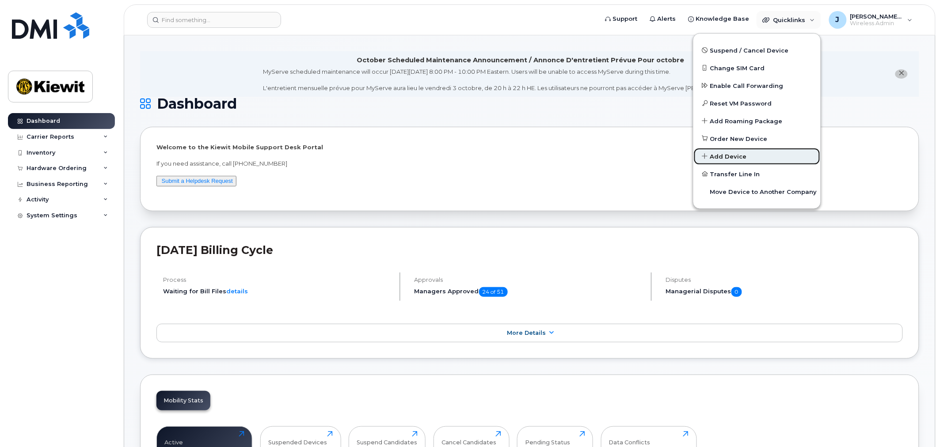
click at [732, 155] on span "Add Device" at bounding box center [728, 157] width 37 height 9
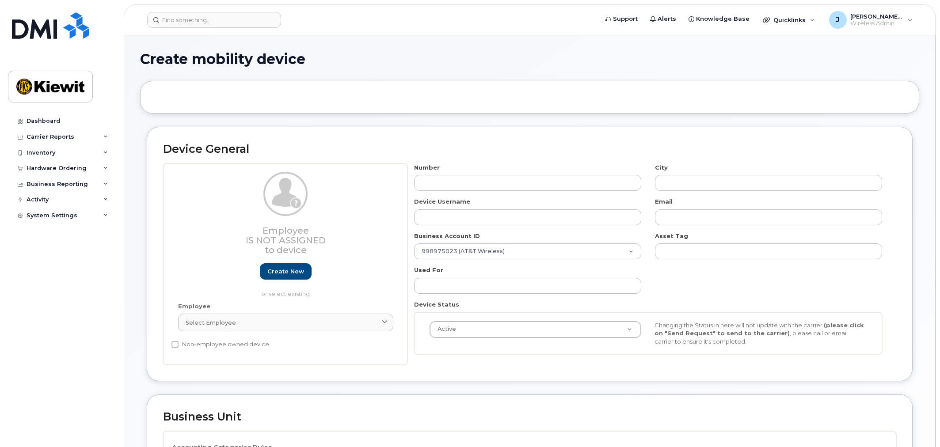
select select
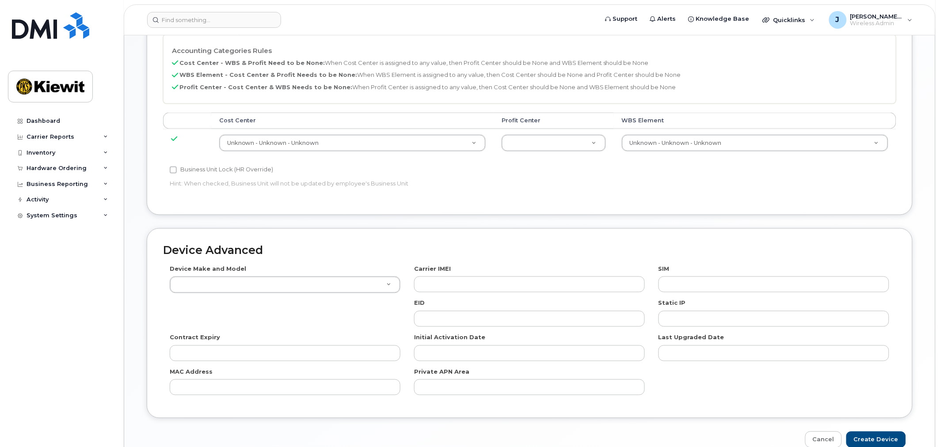
scroll to position [488, 0]
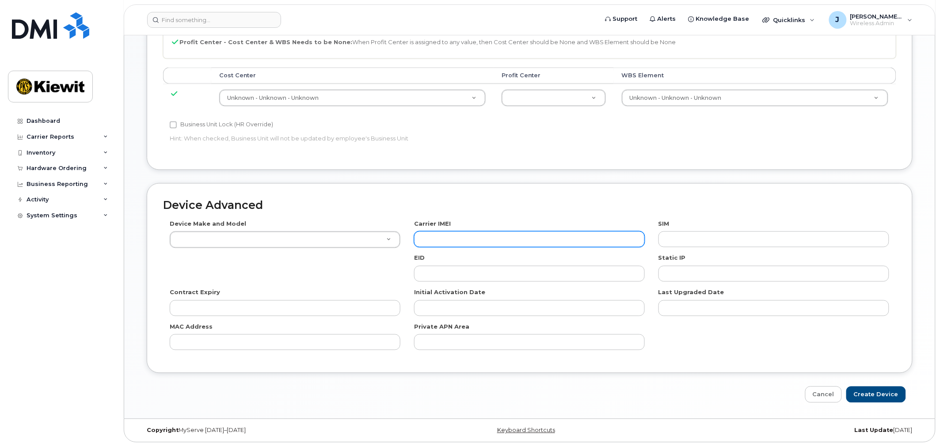
click at [447, 239] on input "text" at bounding box center [529, 240] width 231 height 16
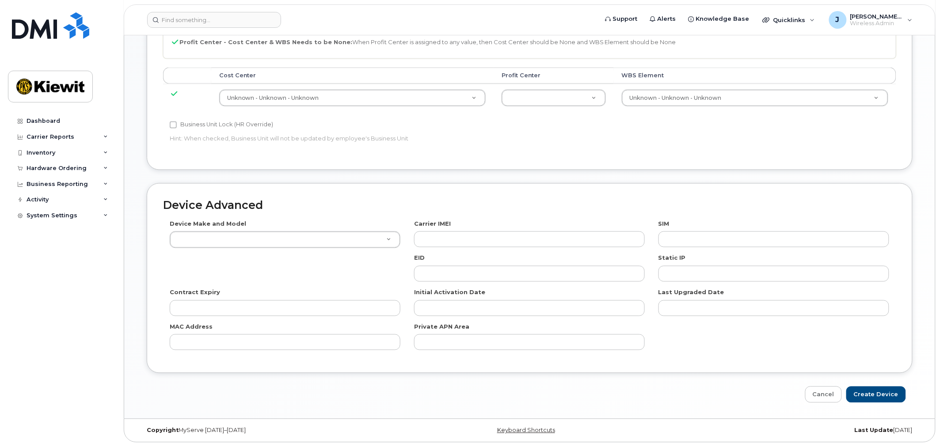
click at [496, 176] on div "Business Unit Accounting Categories Rules Cost Center - WBS & Profit Need to be…" at bounding box center [529, 68] width 779 height 231
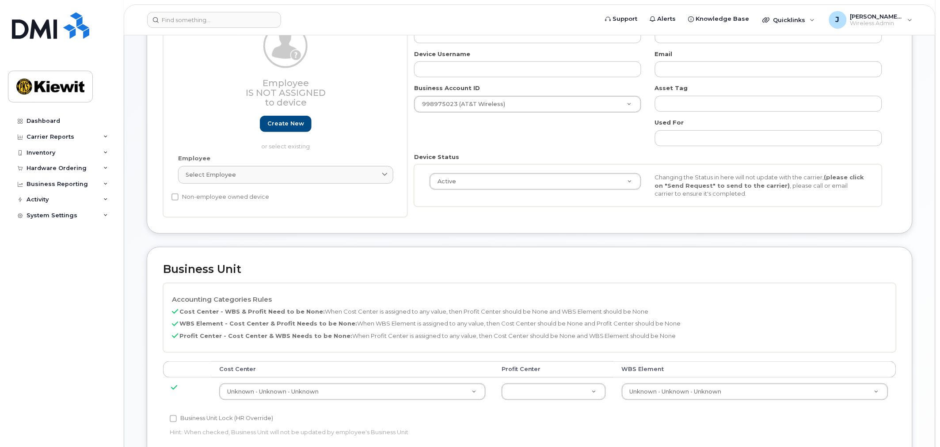
scroll to position [0, 0]
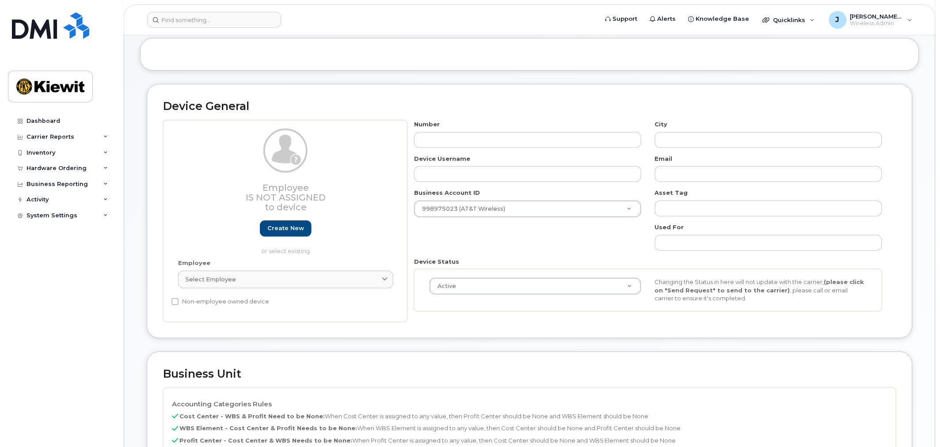
scroll to position [98, 0]
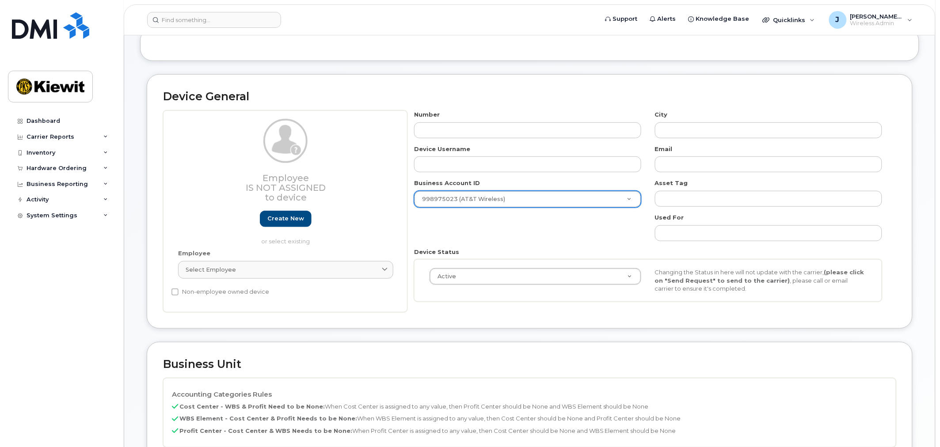
drag, startPoint x: 653, startPoint y: 177, endPoint x: 648, endPoint y: 174, distance: 5.5
drag, startPoint x: 62, startPoint y: 15, endPoint x: 110, endPoint y: 28, distance: 49.0
click at [62, 15] on img at bounding box center [50, 25] width 77 height 27
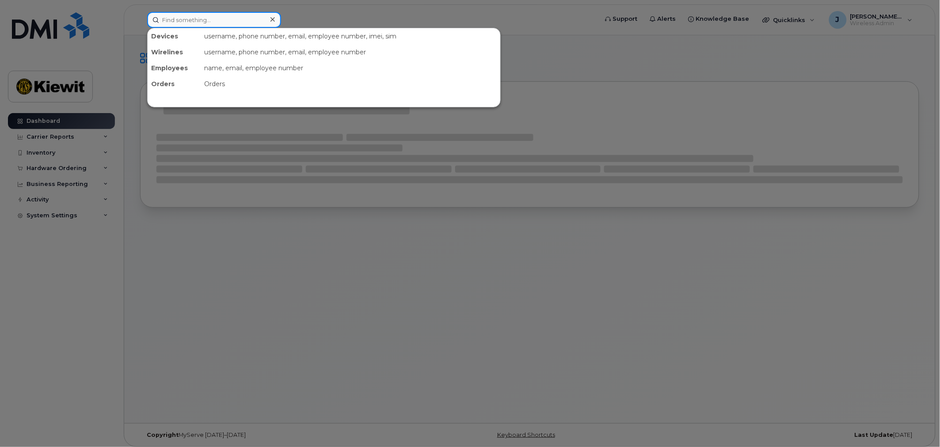
click at [198, 21] on input at bounding box center [214, 20] width 134 height 16
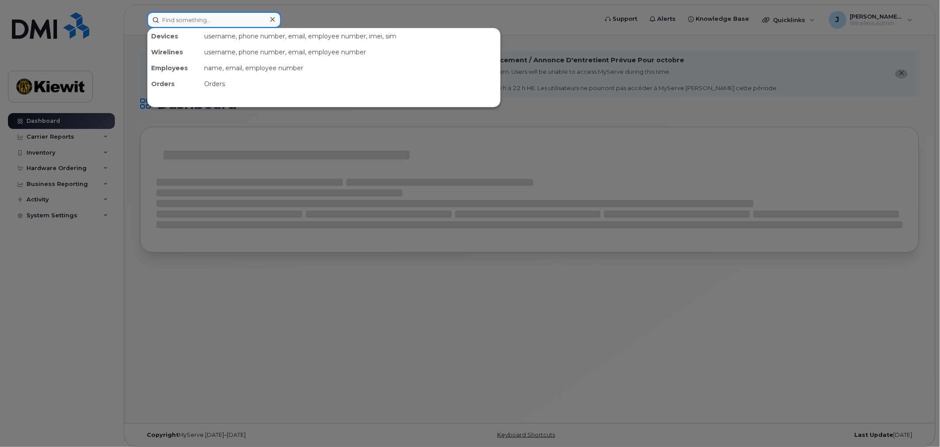
paste input "357769850947093"
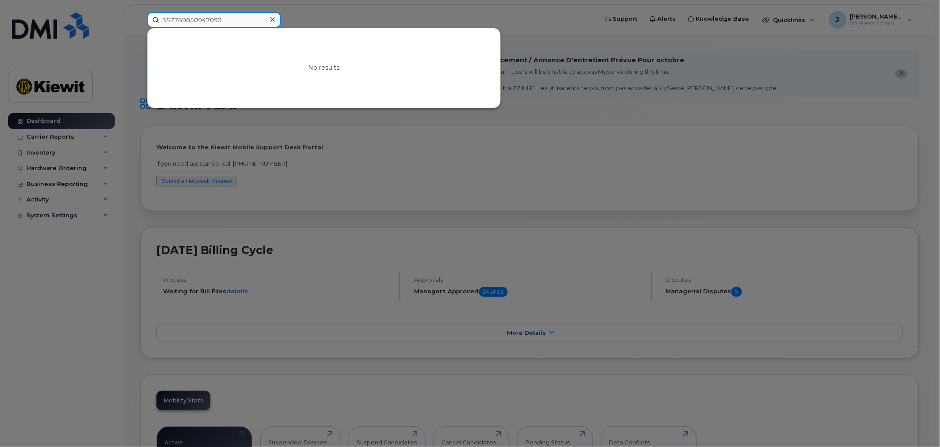
type input "357769850947093"
click at [271, 15] on div at bounding box center [272, 19] width 13 height 13
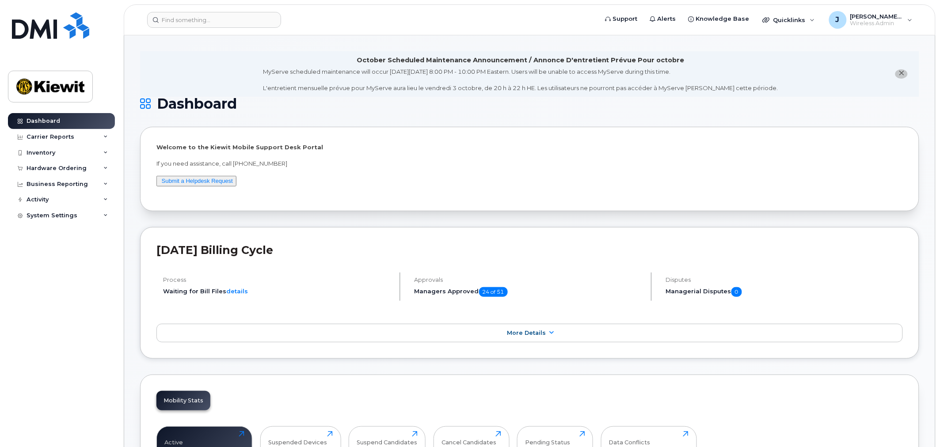
click at [225, 66] on li "October Scheduled Maintenance Announcement / Annonce D'entretient Prévue Pour o…" at bounding box center [529, 74] width 779 height 46
click at [827, 109] on h1 "Dashboard" at bounding box center [527, 104] width 775 height 14
click at [902, 74] on icon "close notification" at bounding box center [902, 73] width 6 height 6
